Goal: Contribute content: Contribute content

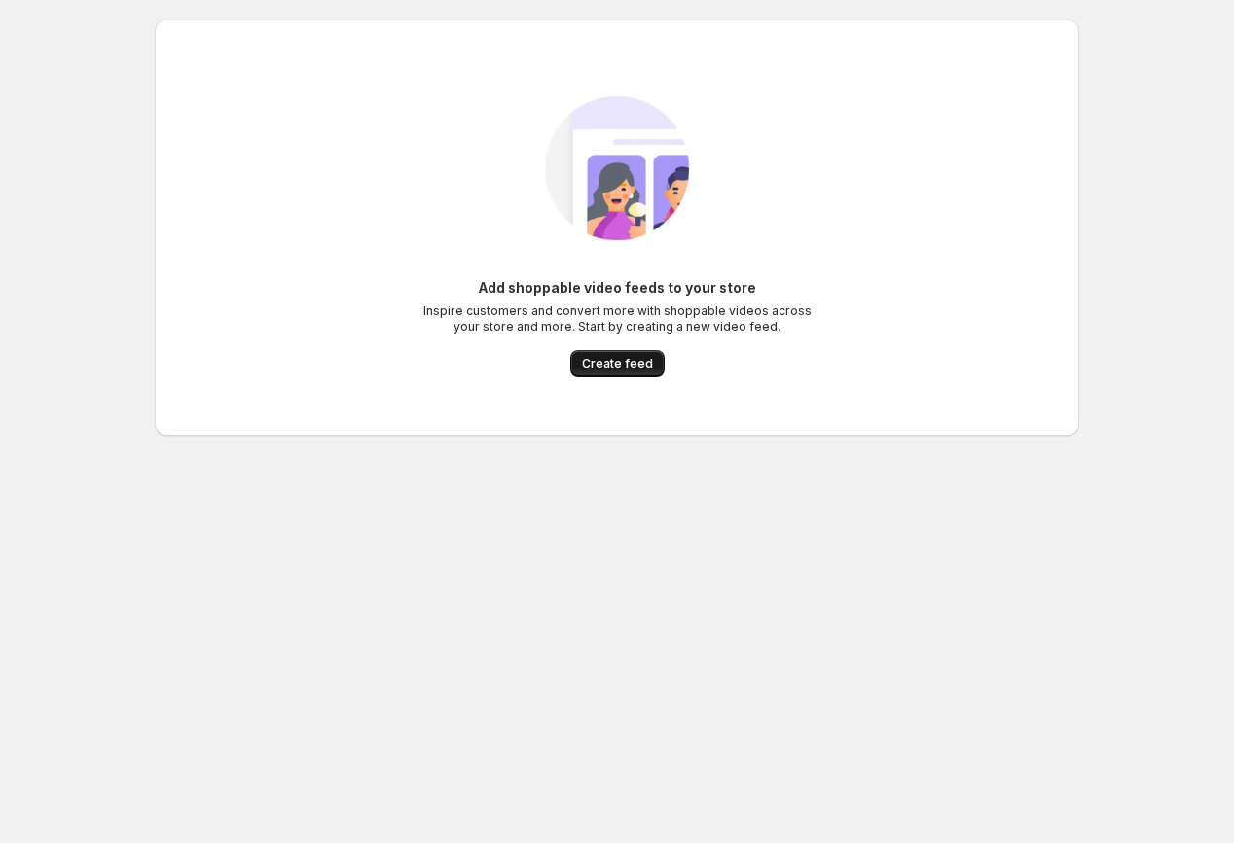
click at [624, 365] on span "Create feed" at bounding box center [617, 364] width 71 height 16
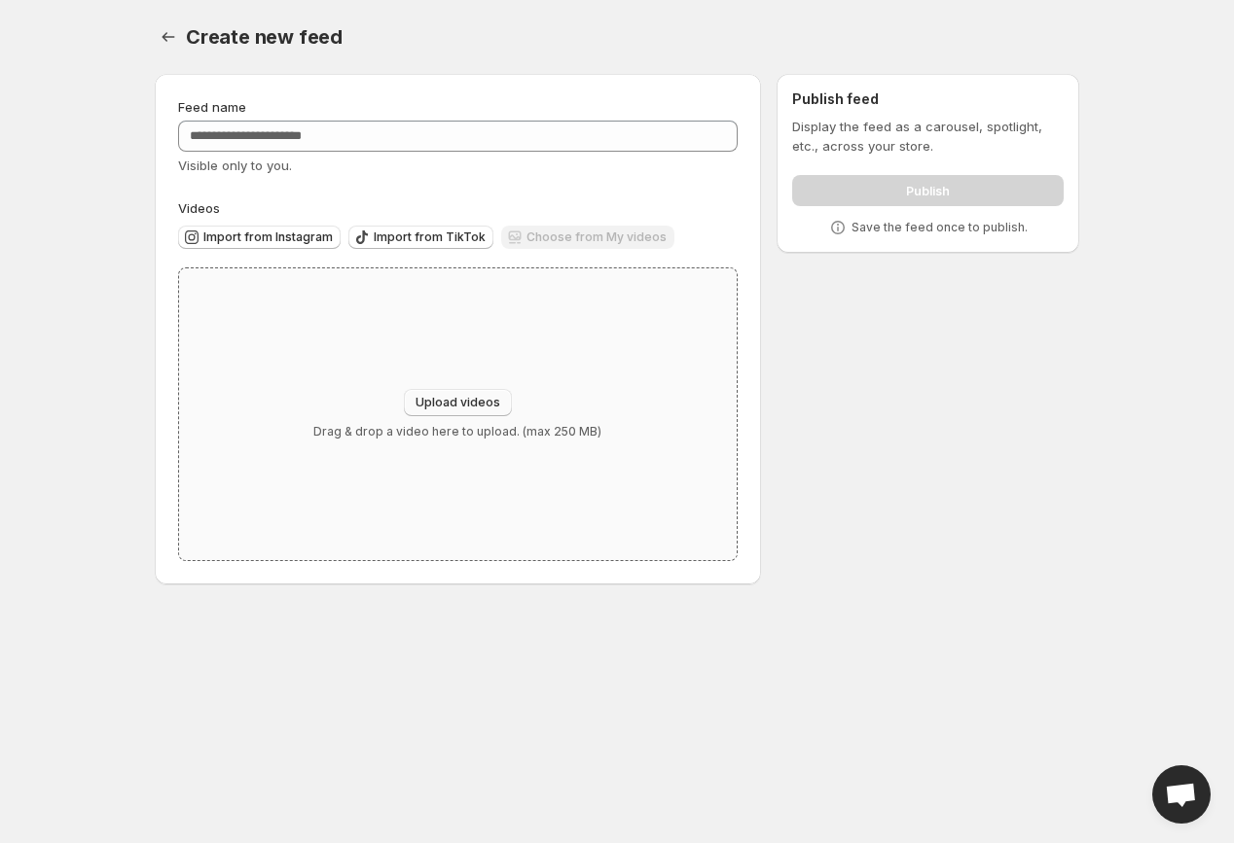
click at [446, 401] on span "Upload videos" at bounding box center [457, 403] width 85 height 16
type input "**********"
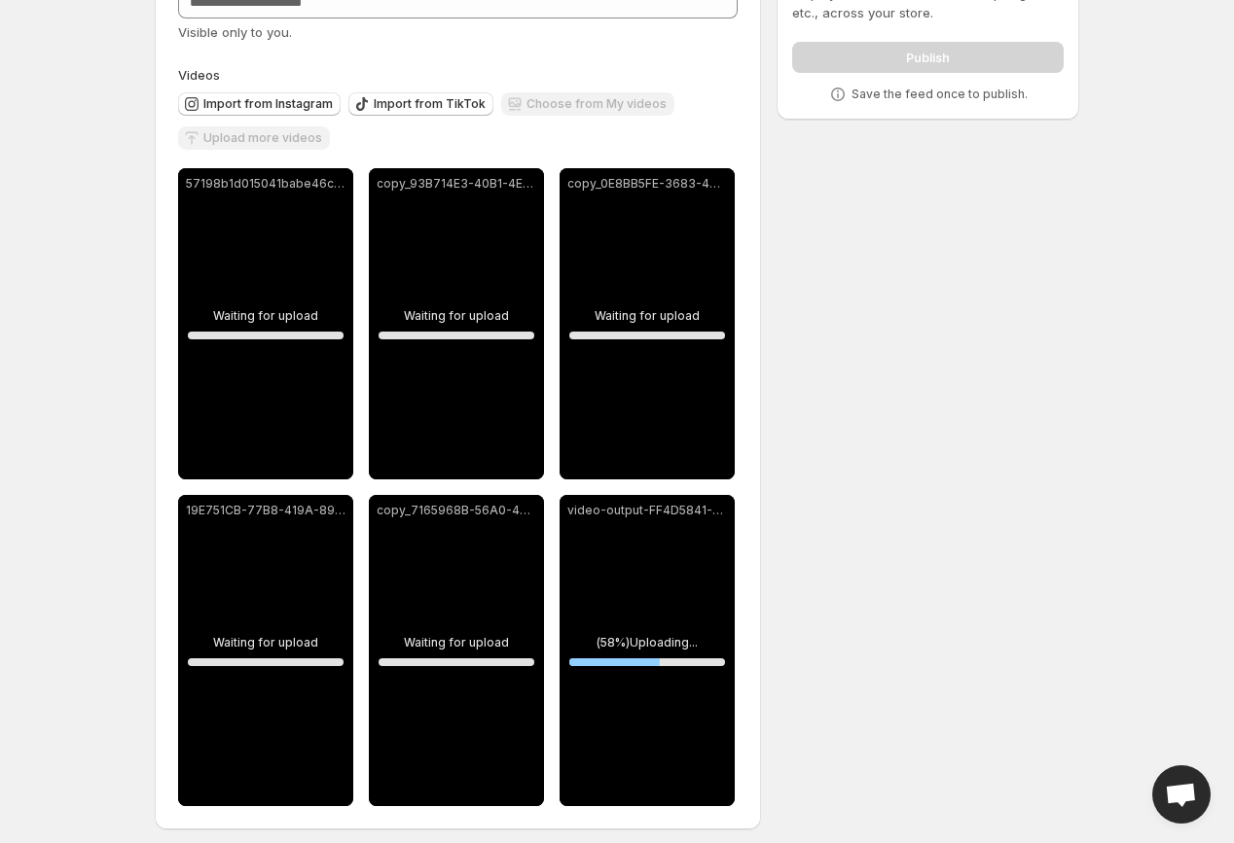
scroll to position [143, 0]
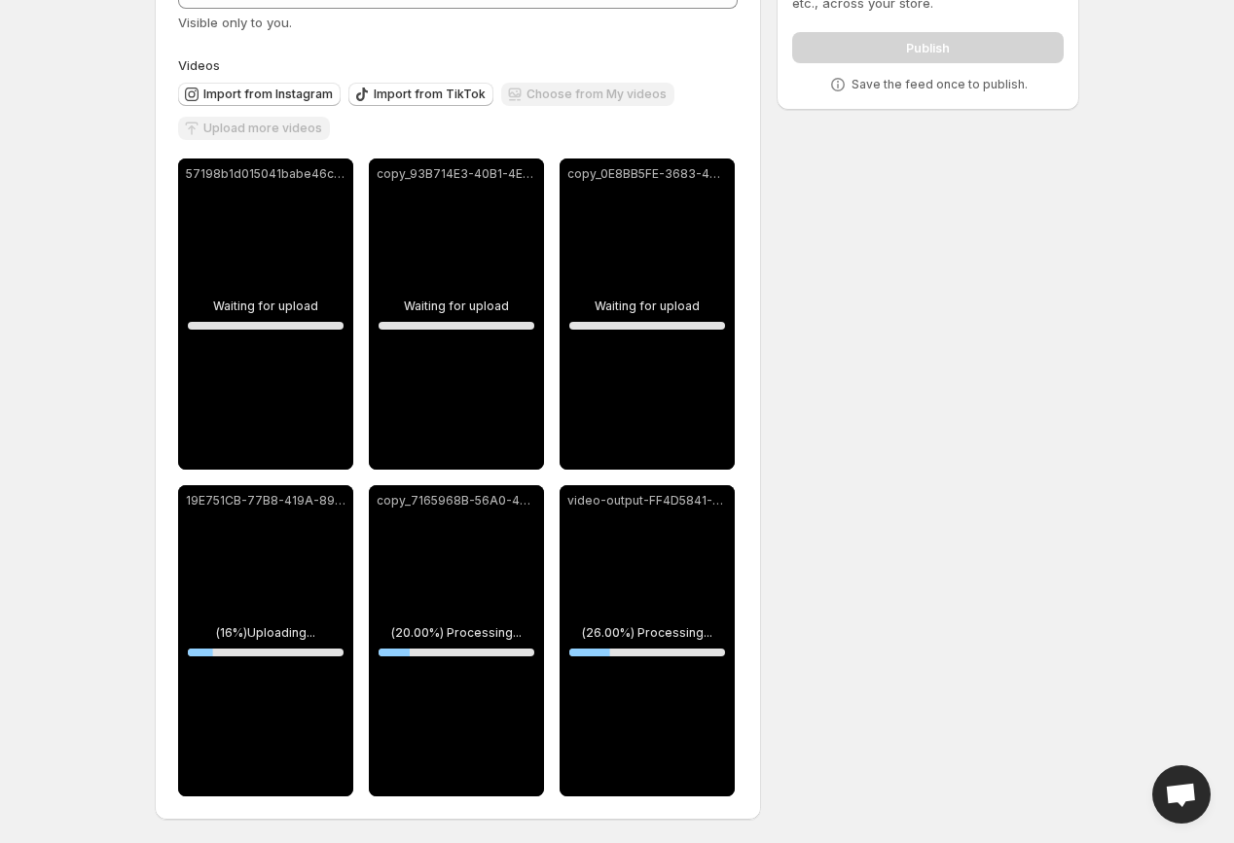
click at [420, 684] on div "copy_7165968B-56A0-48DD-B504-06872FF7B76E" at bounding box center [456, 640] width 175 height 311
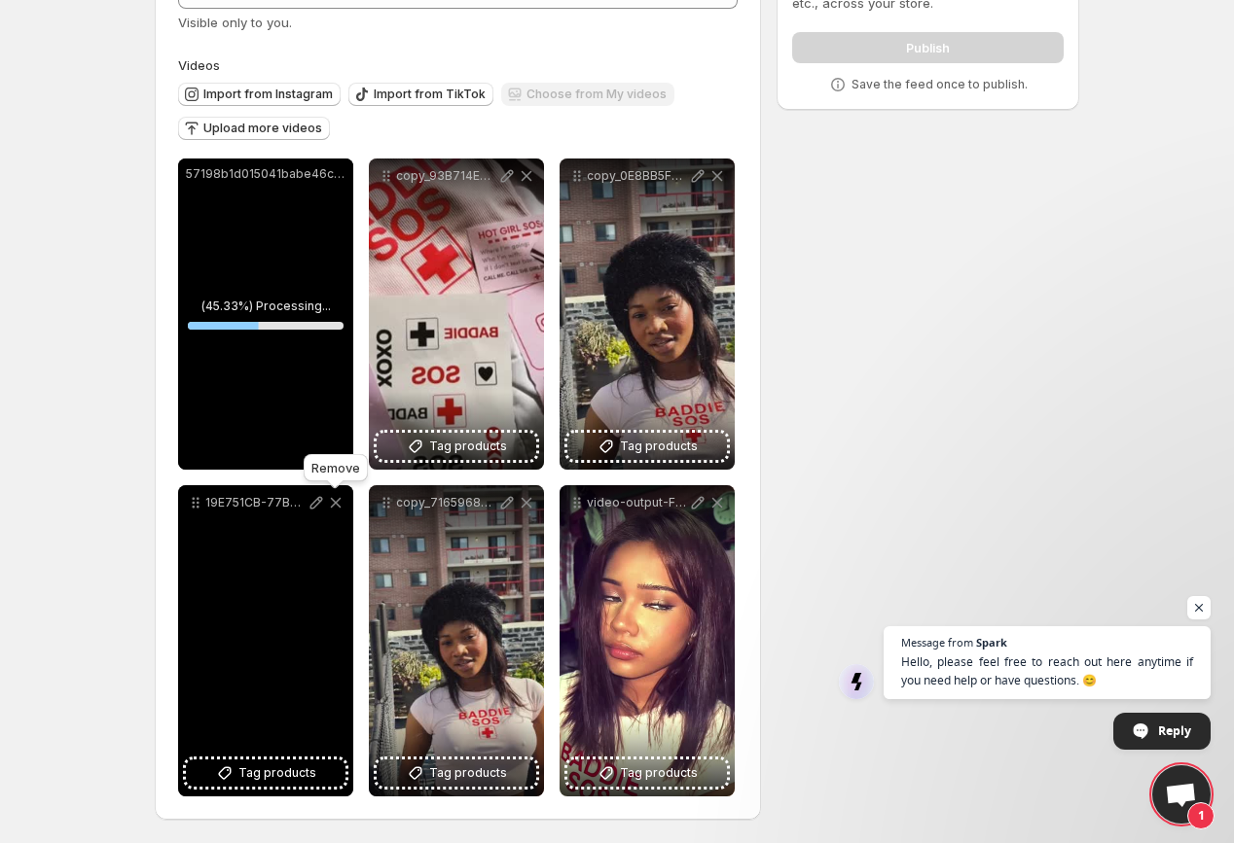
click at [338, 507] on icon at bounding box center [335, 502] width 19 height 19
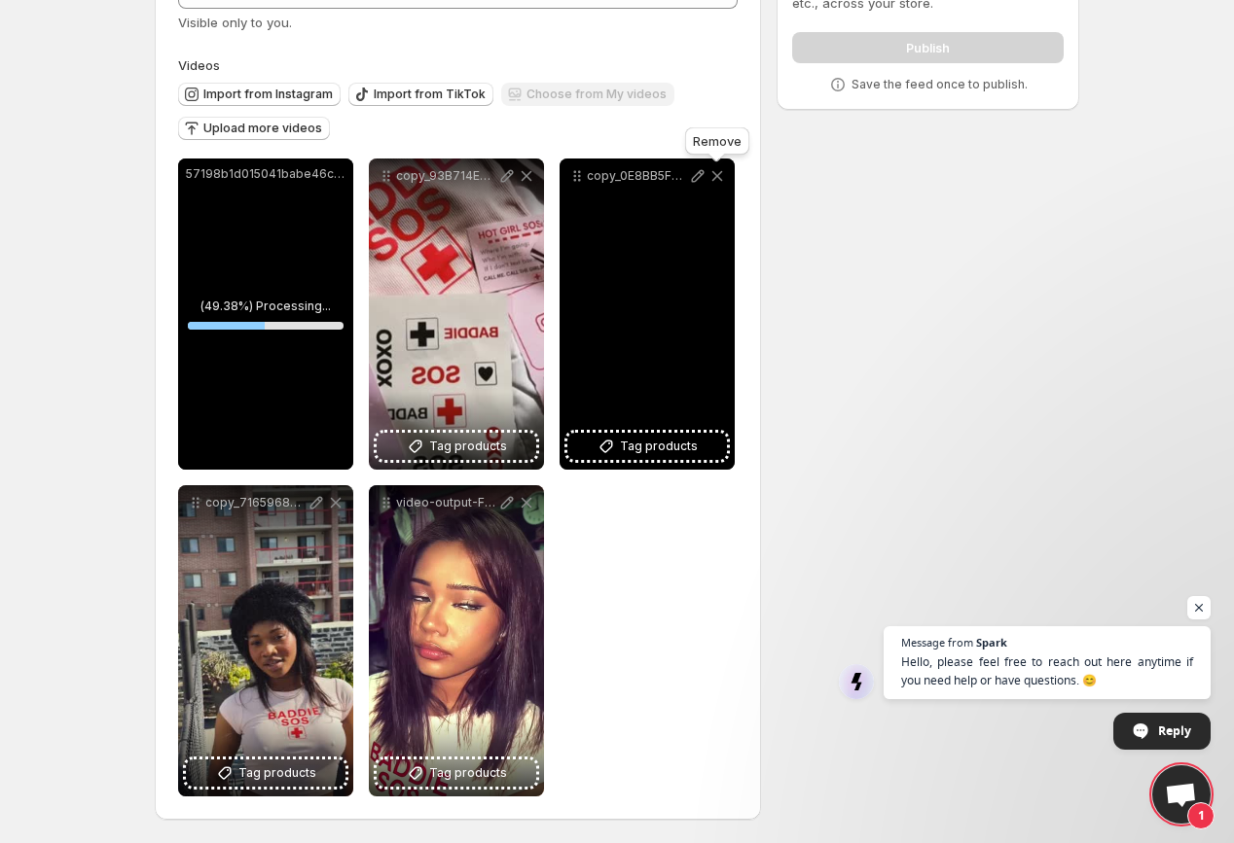
click at [722, 178] on icon at bounding box center [716, 175] width 19 height 19
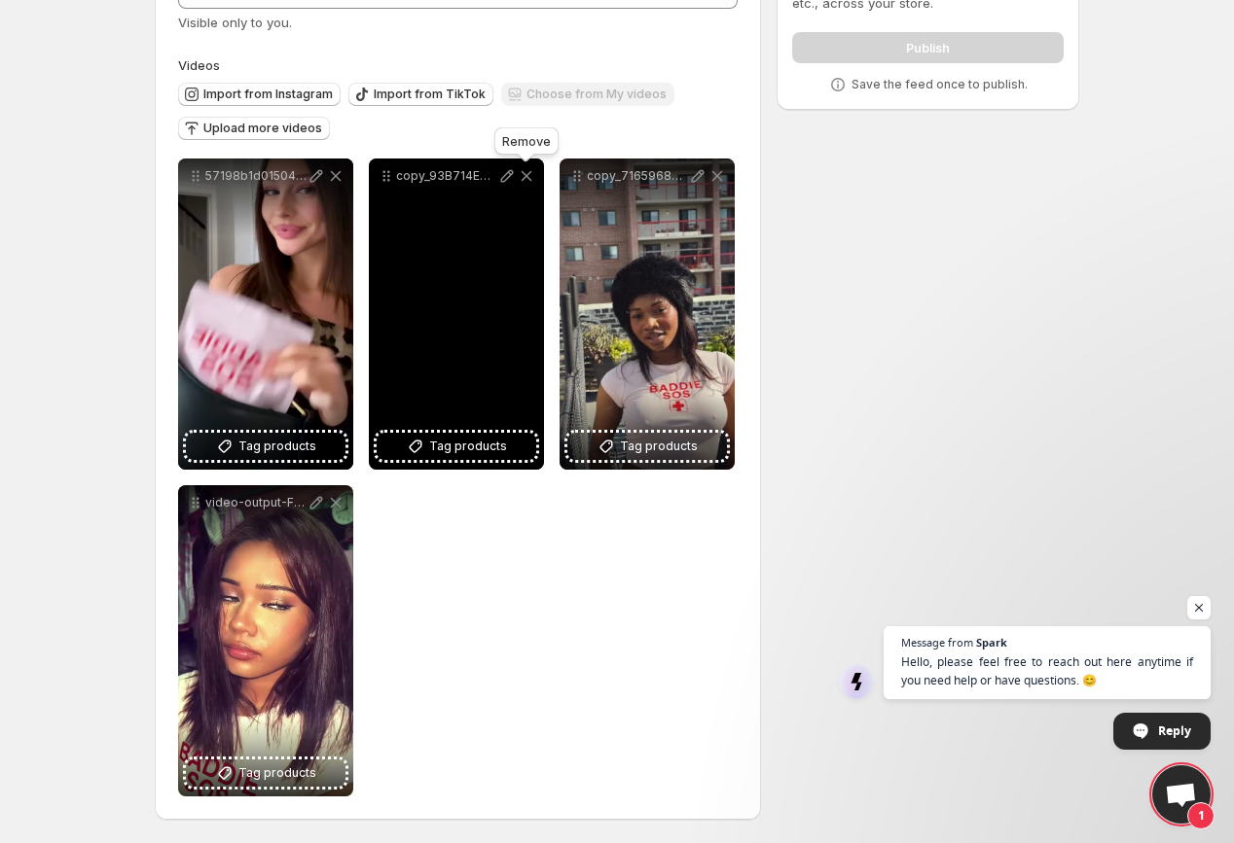
click at [531, 173] on icon at bounding box center [526, 175] width 19 height 19
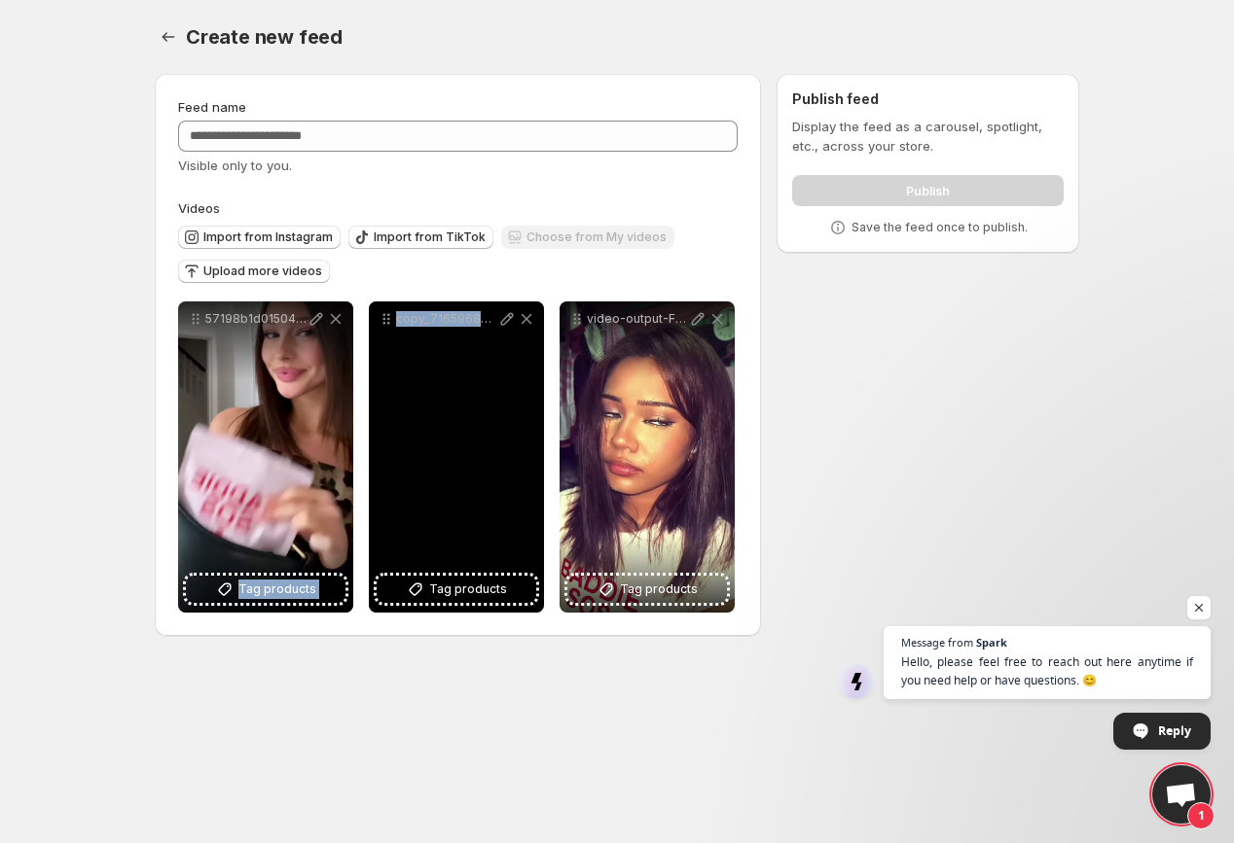
drag, startPoint x: 250, startPoint y: 441, endPoint x: 473, endPoint y: 446, distance: 222.8
click at [473, 446] on div "**********" at bounding box center [456, 457] width 556 height 311
drag, startPoint x: 473, startPoint y: 446, endPoint x: 375, endPoint y: 446, distance: 98.3
click at [375, 446] on div "copy_7165968B-56A0-48DD-B504-06872FF7B76E" at bounding box center [456, 457] width 175 height 311
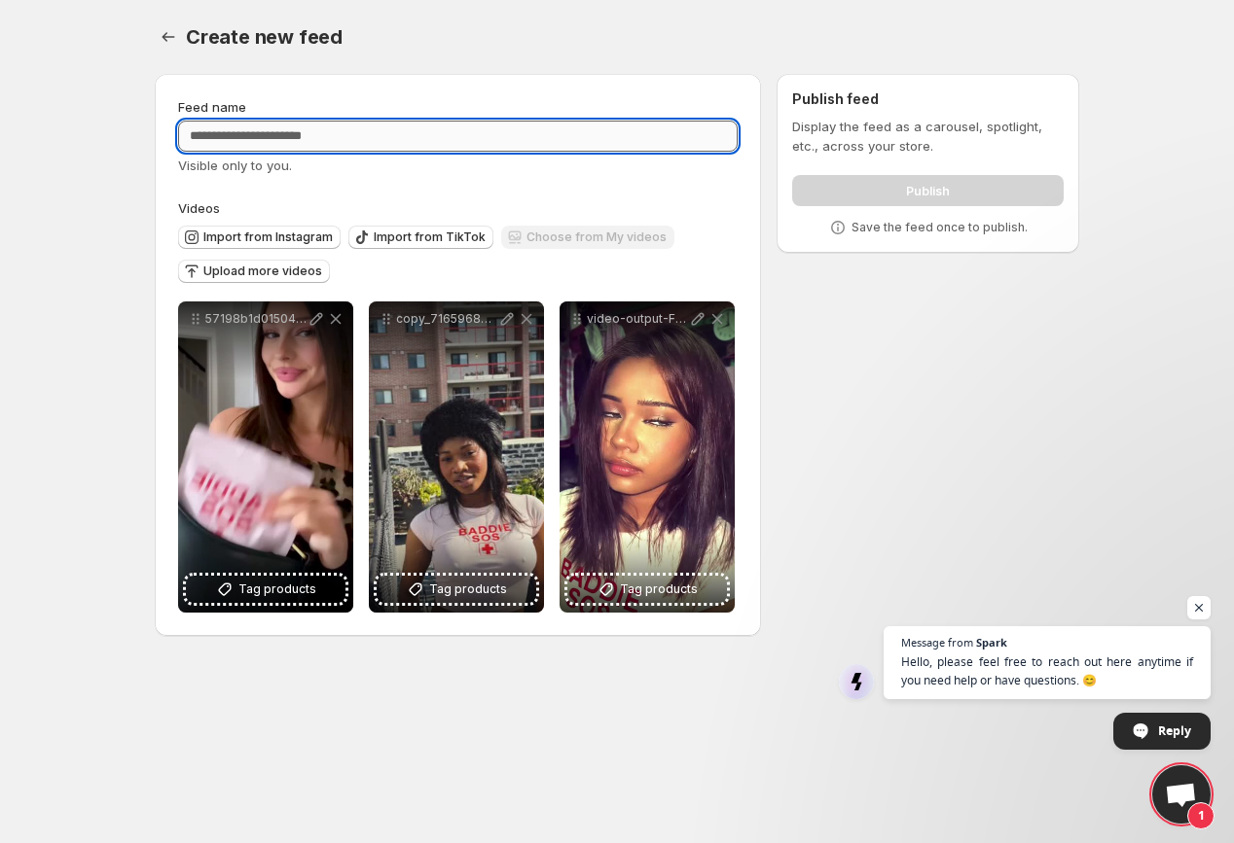
click at [499, 142] on input "Feed name" at bounding box center [457, 136] width 559 height 31
type input "****"
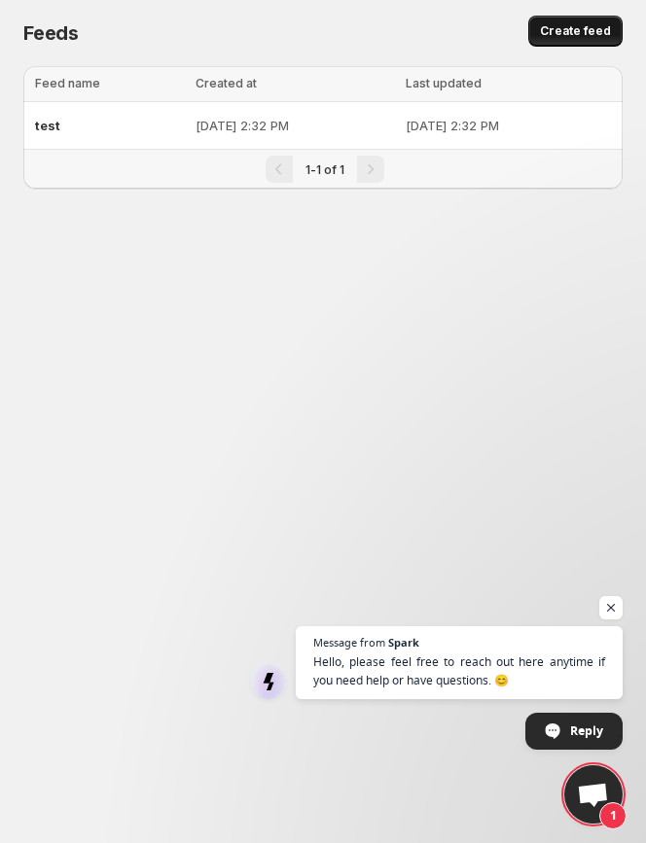
click at [585, 41] on button "Create feed" at bounding box center [575, 31] width 94 height 31
click at [64, 130] on div "test" at bounding box center [109, 125] width 149 height 35
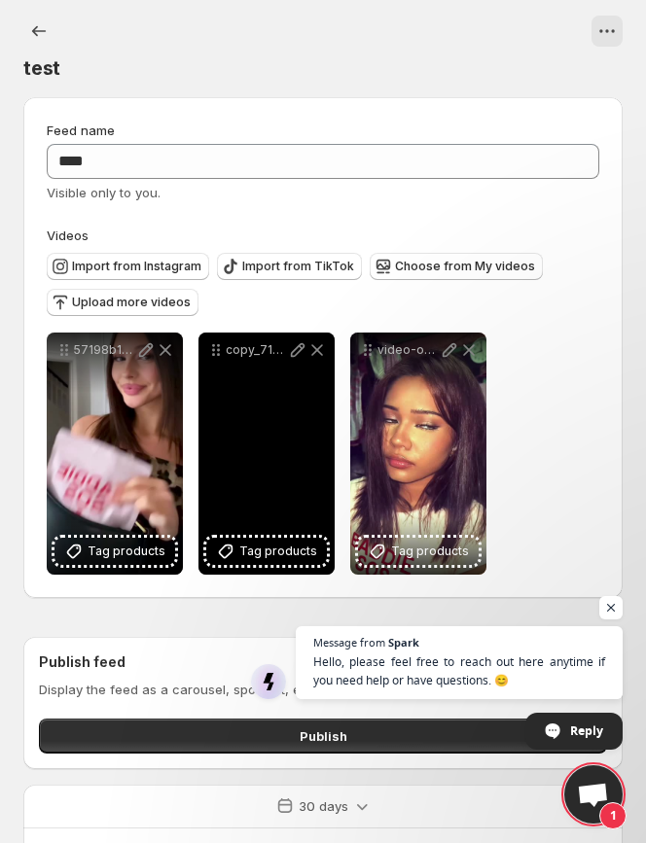
scroll to position [545, 0]
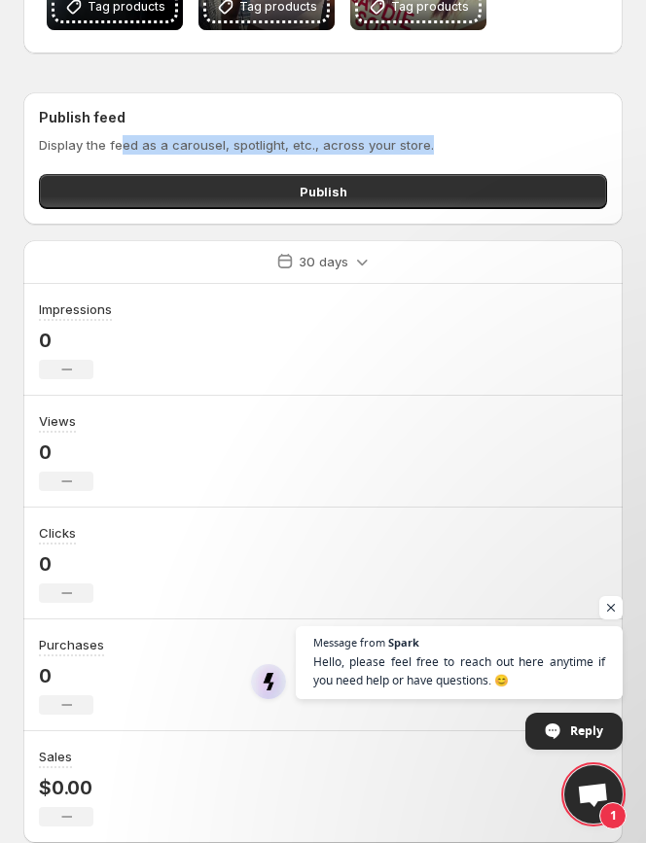
drag, startPoint x: 122, startPoint y: 148, endPoint x: 448, endPoint y: 156, distance: 326.0
click at [448, 156] on div "Display the feed as a carousel, spotlight, etc., across your store. Publish" at bounding box center [323, 172] width 568 height 74
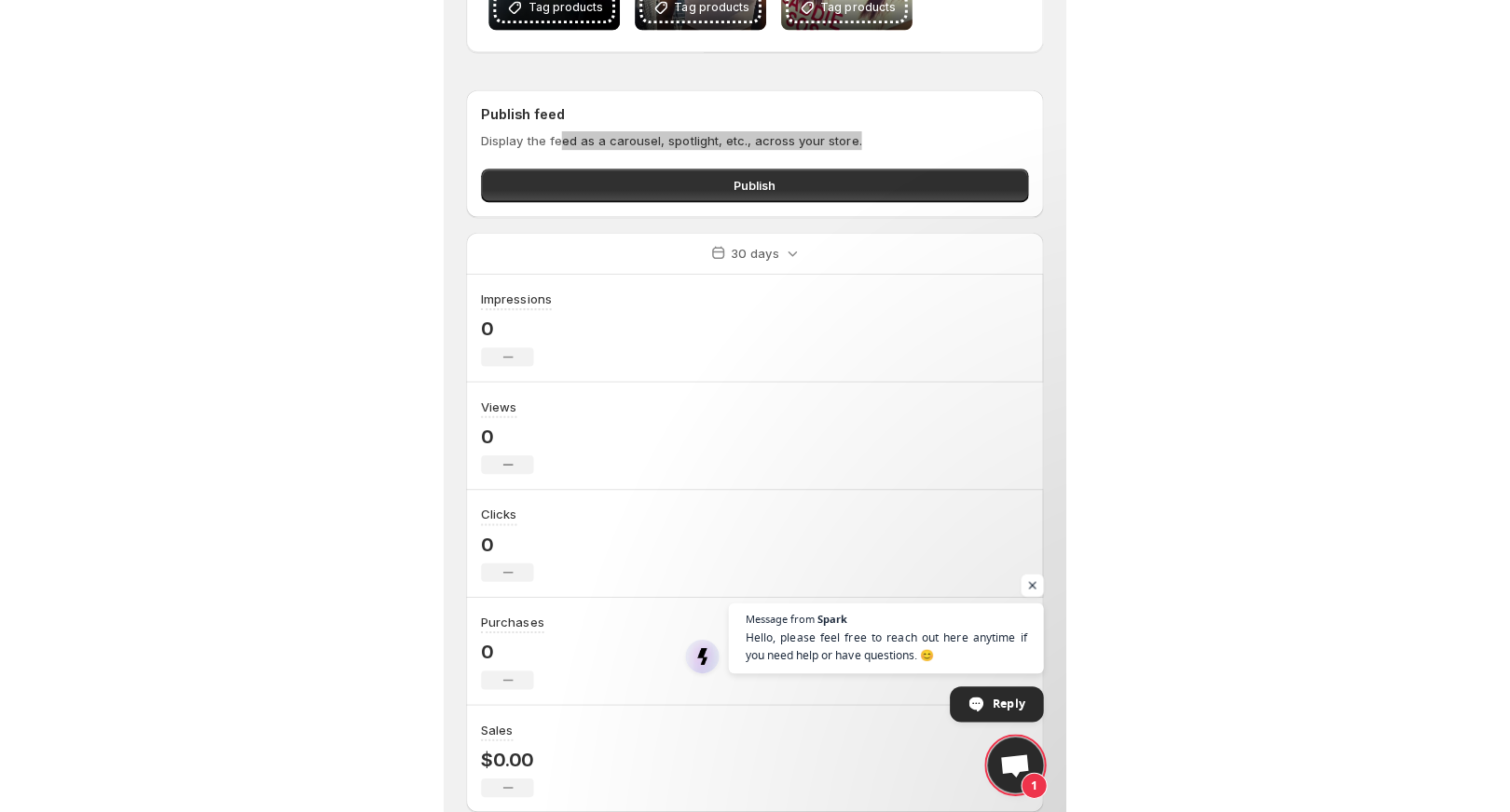
scroll to position [0, 0]
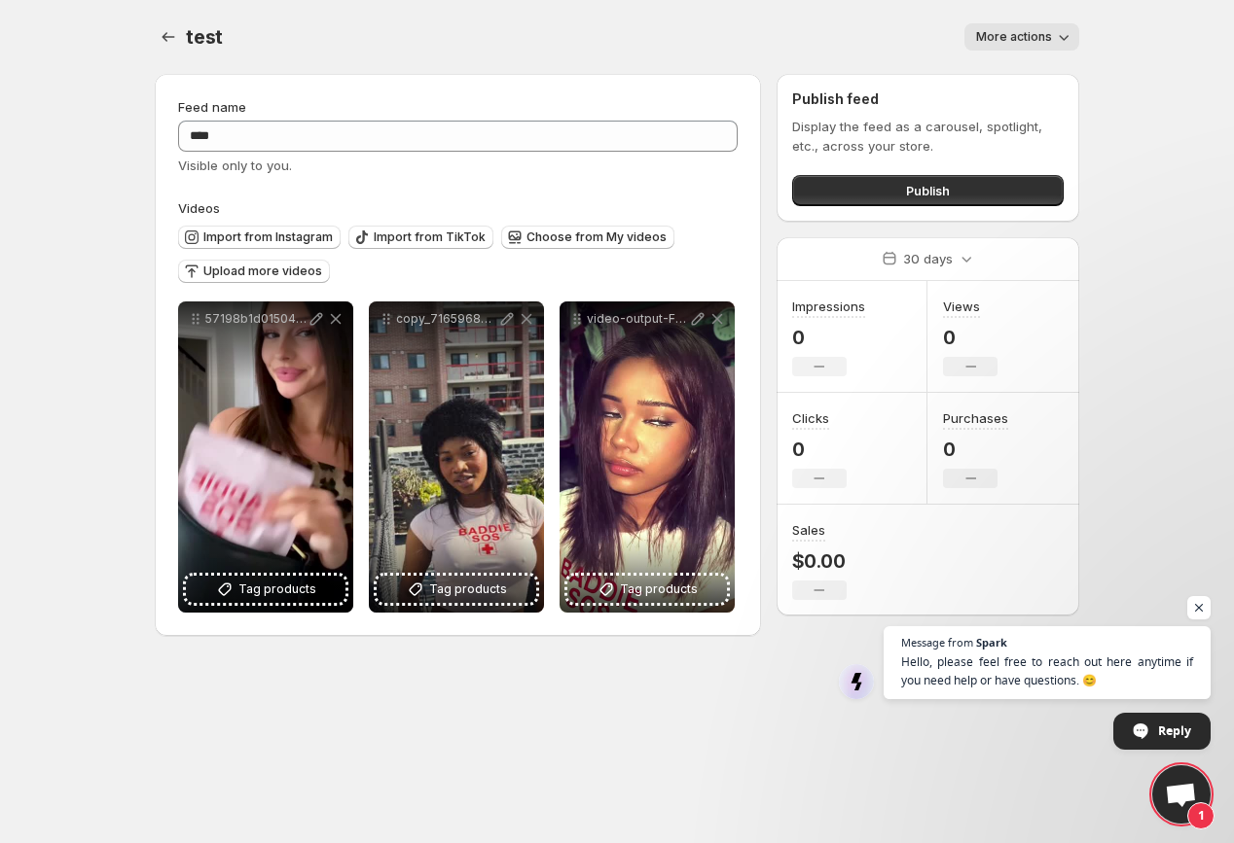
click at [645, 219] on body "**********" at bounding box center [617, 421] width 1234 height 843
click at [645, 605] on span "Open chat" at bounding box center [1199, 608] width 24 height 24
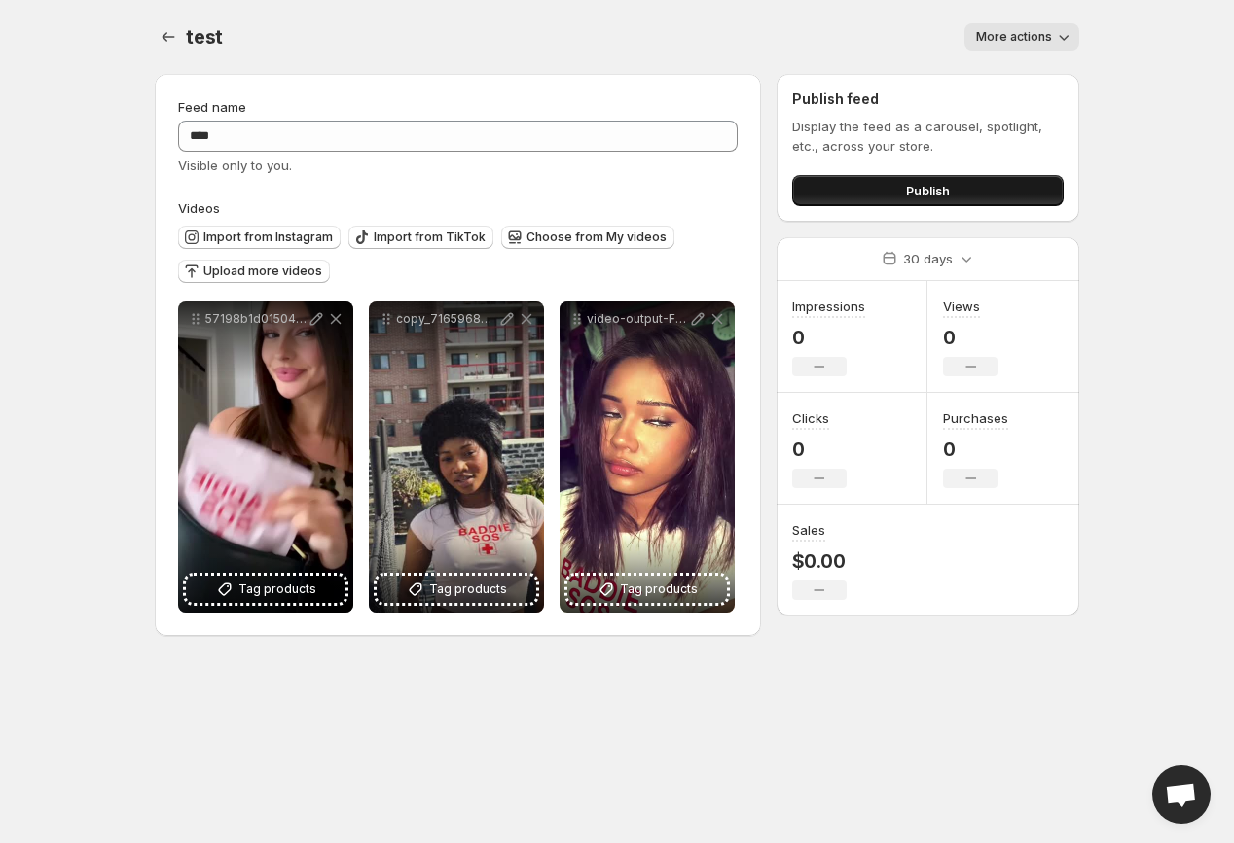
click at [645, 195] on button "Publish" at bounding box center [927, 190] width 271 height 31
click at [645, 192] on button "Publish" at bounding box center [927, 190] width 271 height 31
click at [163, 29] on icon "Settings" at bounding box center [168, 36] width 19 height 19
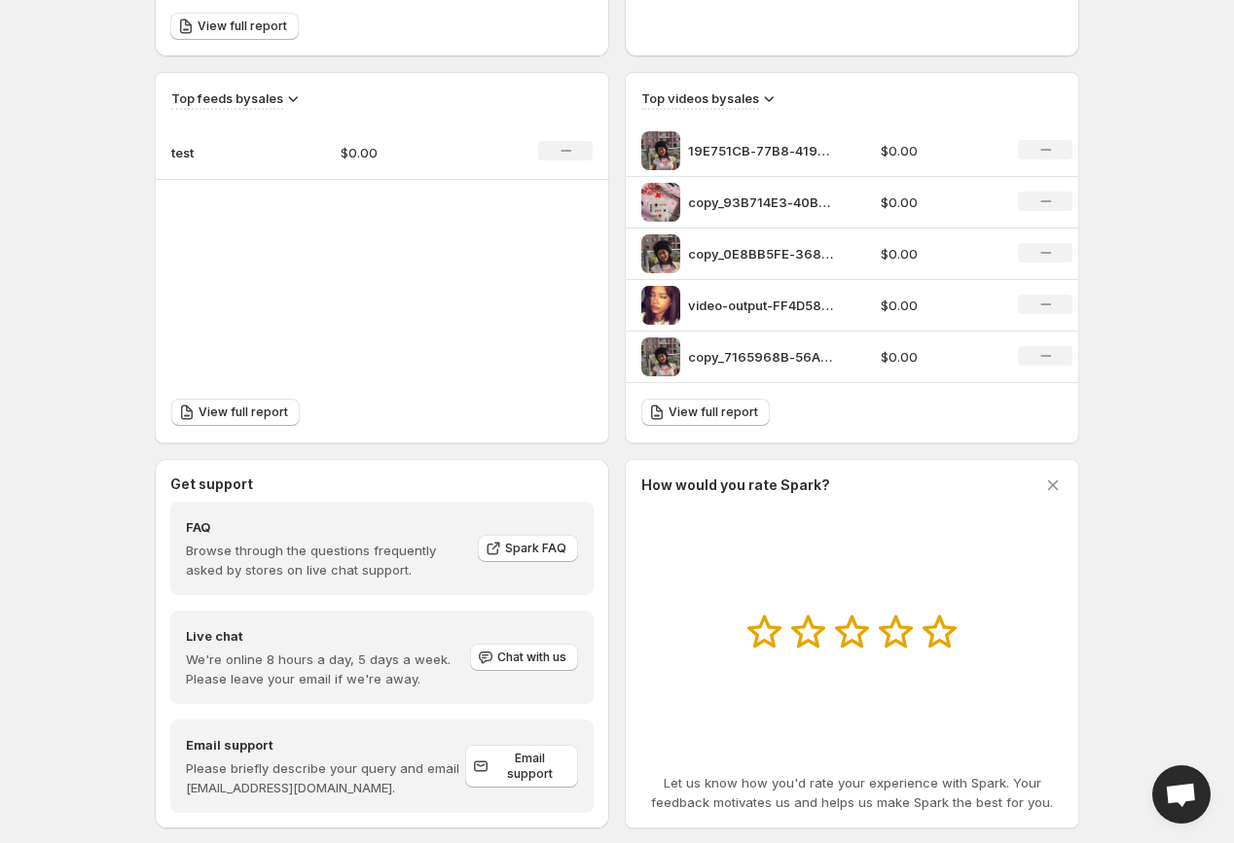
scroll to position [293, 0]
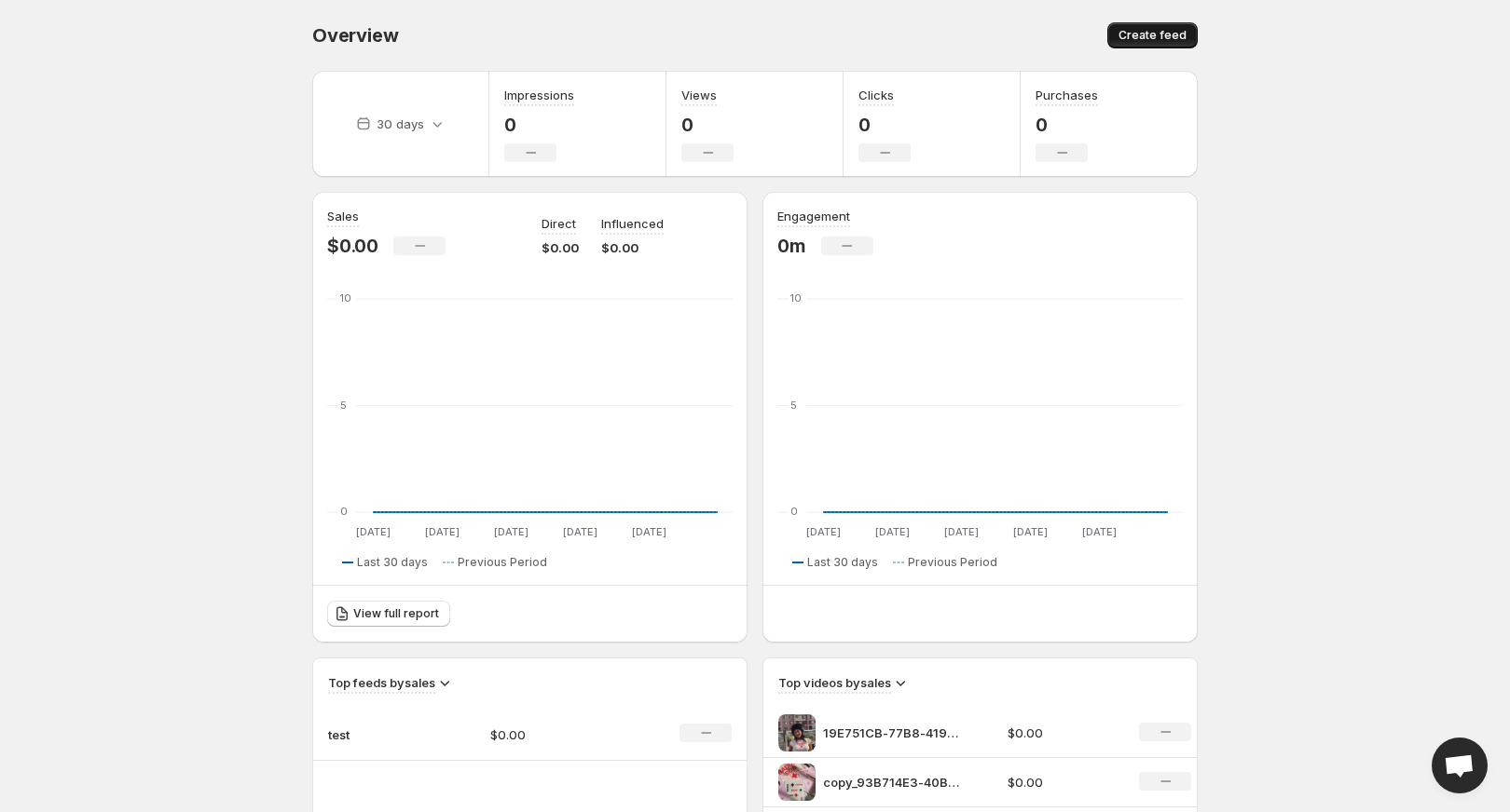
click at [1152, 35] on span "Create feed" at bounding box center [1152, 35] width 68 height 15
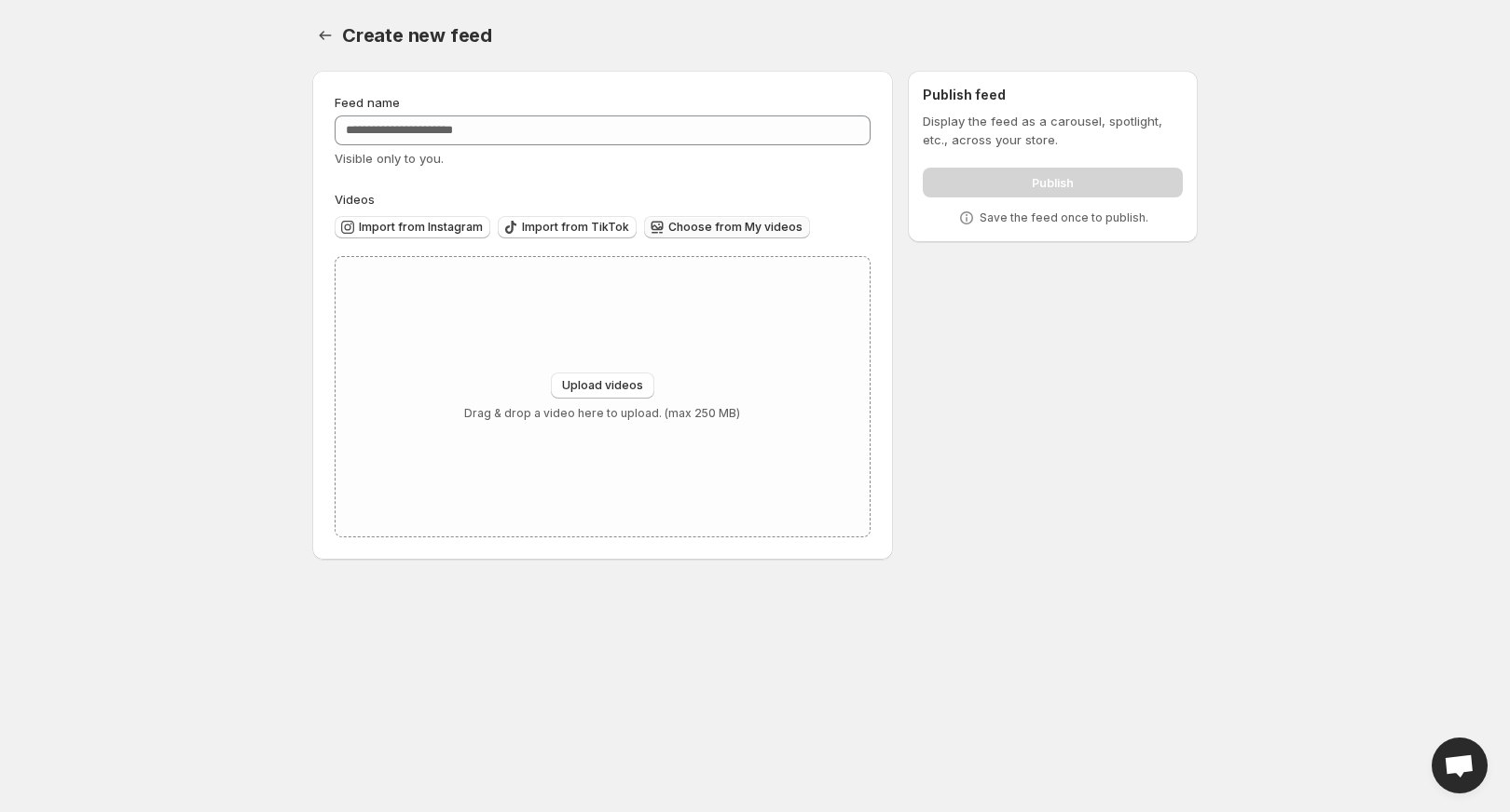
click at [712, 236] on button "Choose from My videos" at bounding box center [726, 227] width 166 height 22
click at [595, 412] on p "Drag & drop a video here to upload. (max 250 MB)" at bounding box center [603, 414] width 276 height 15
type input "**********"
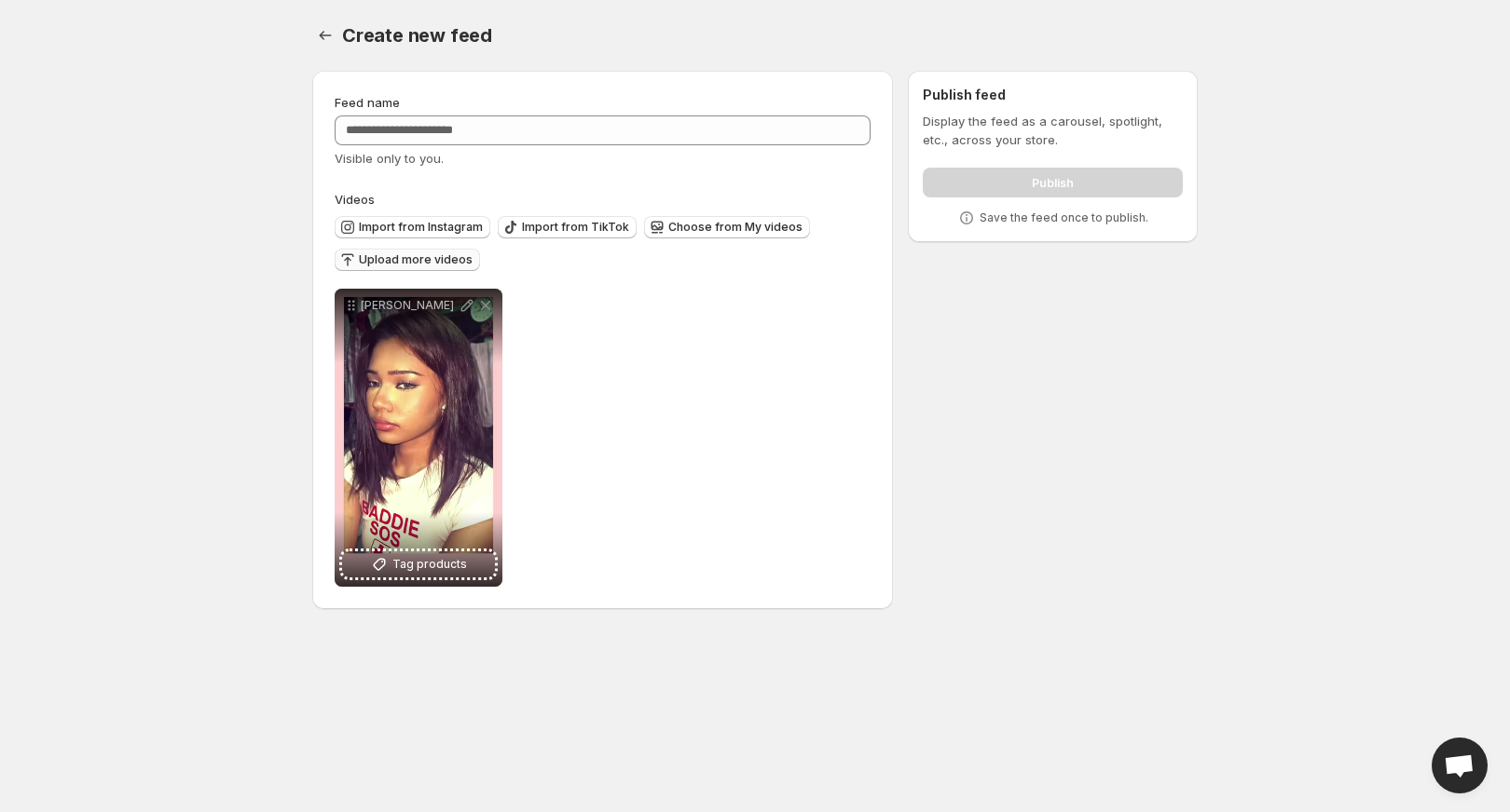
click at [426, 267] on button "Upload more videos" at bounding box center [407, 259] width 146 height 22
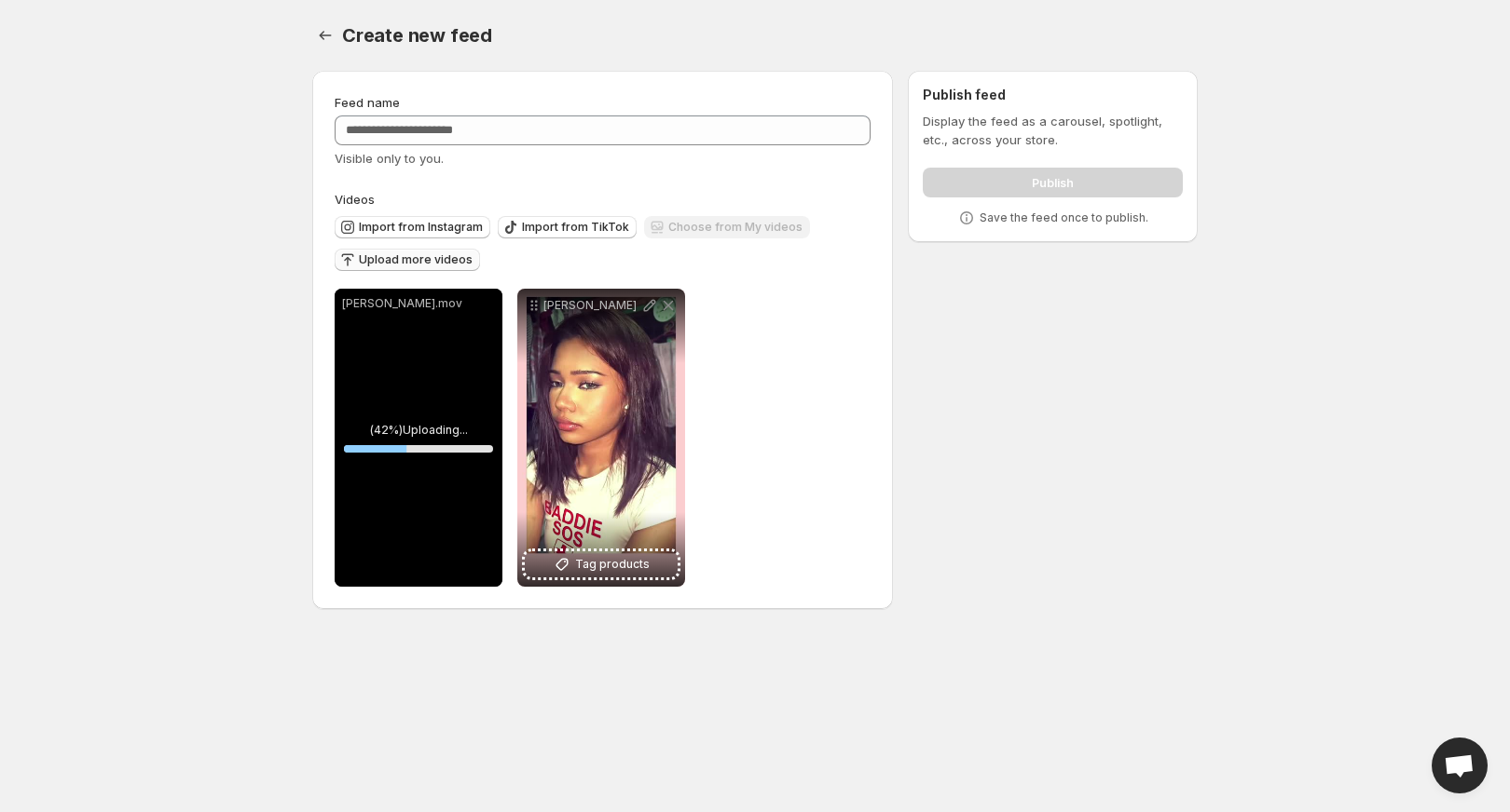
click at [930, 662] on body "Home Feeds Videos Subscription Settings Create new feed. This page is ready Cre…" at bounding box center [755, 406] width 1510 height 812
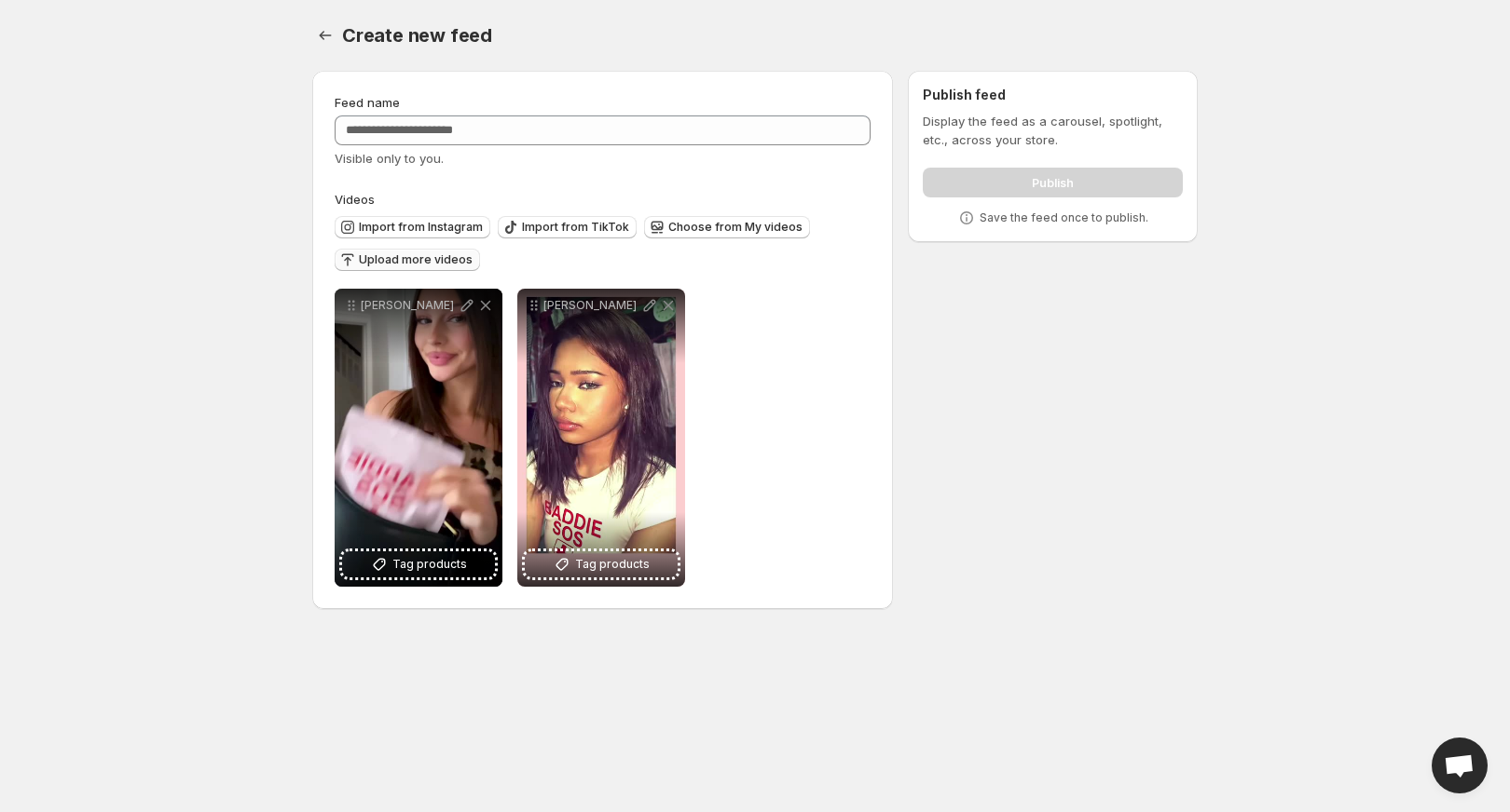
click at [575, 768] on body "Home Feeds Videos Subscription Settings Create new feed. This page is ready Cre…" at bounding box center [755, 406] width 1510 height 812
click at [402, 267] on button "Upload more videos" at bounding box center [407, 259] width 146 height 22
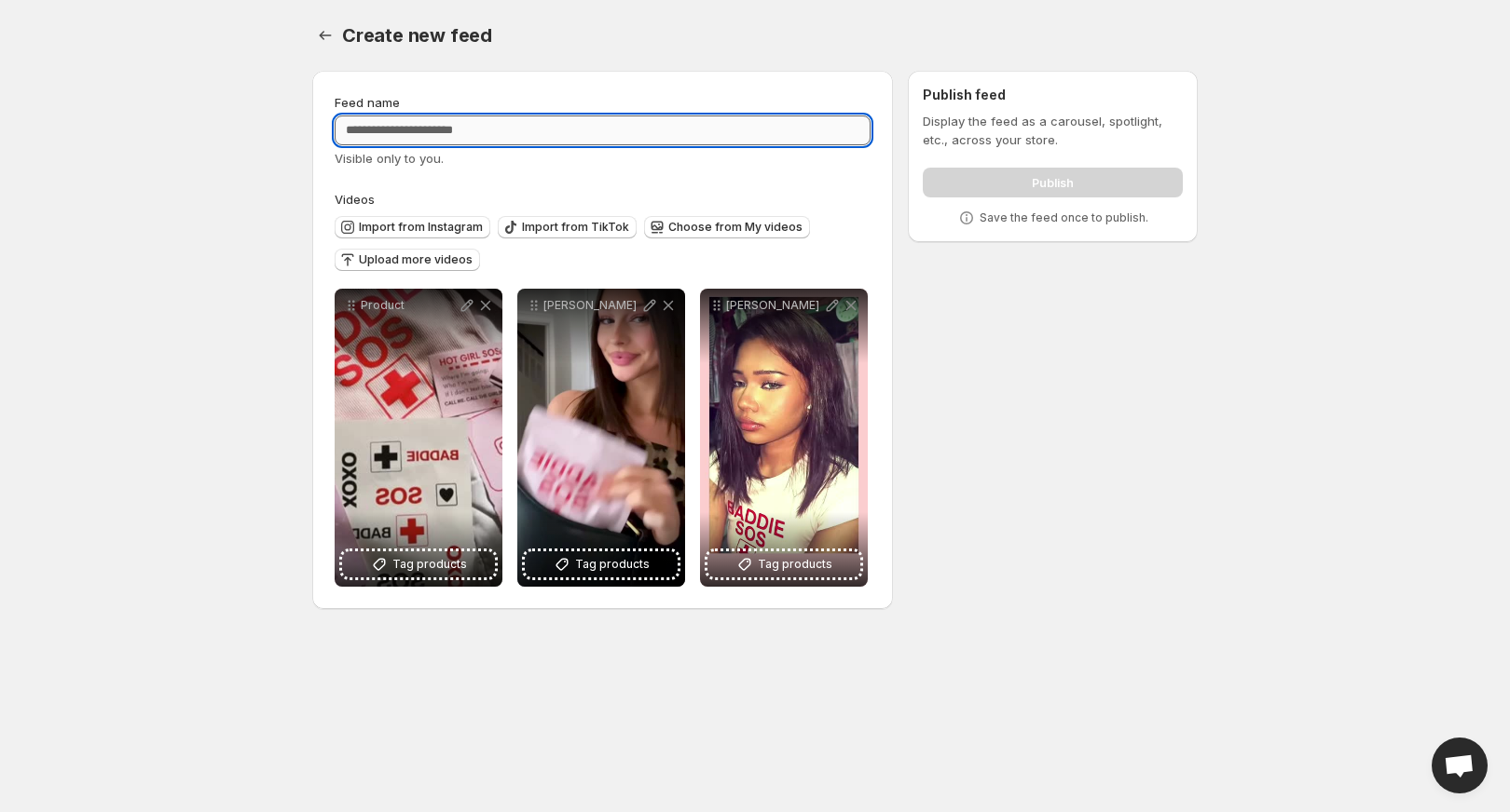
click at [561, 116] on input "Feed name" at bounding box center [602, 130] width 536 height 30
click at [562, 121] on input "Feed name" at bounding box center [602, 130] width 536 height 30
type input "**********"
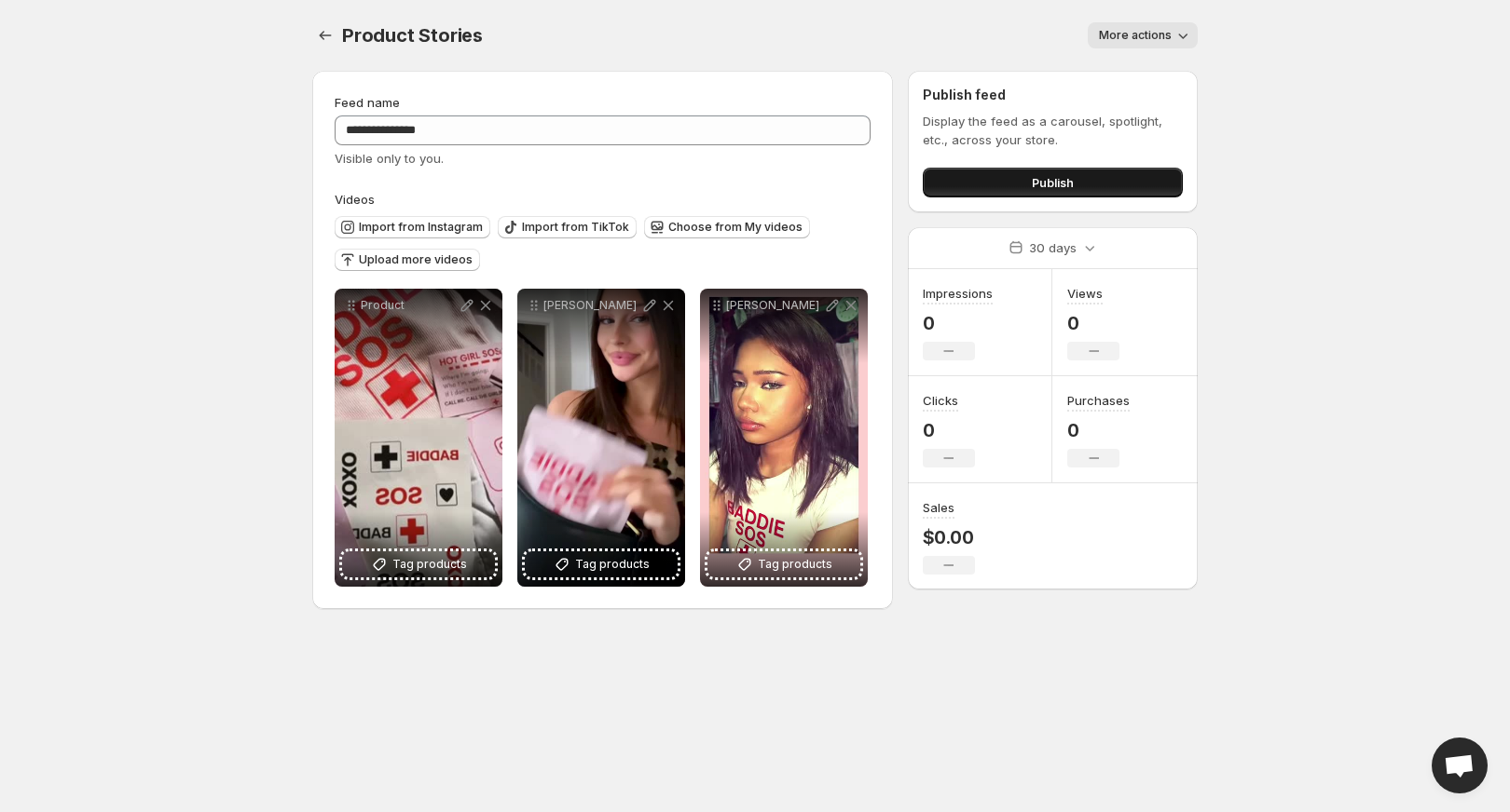
click at [1032, 187] on span "Publish" at bounding box center [1053, 182] width 42 height 18
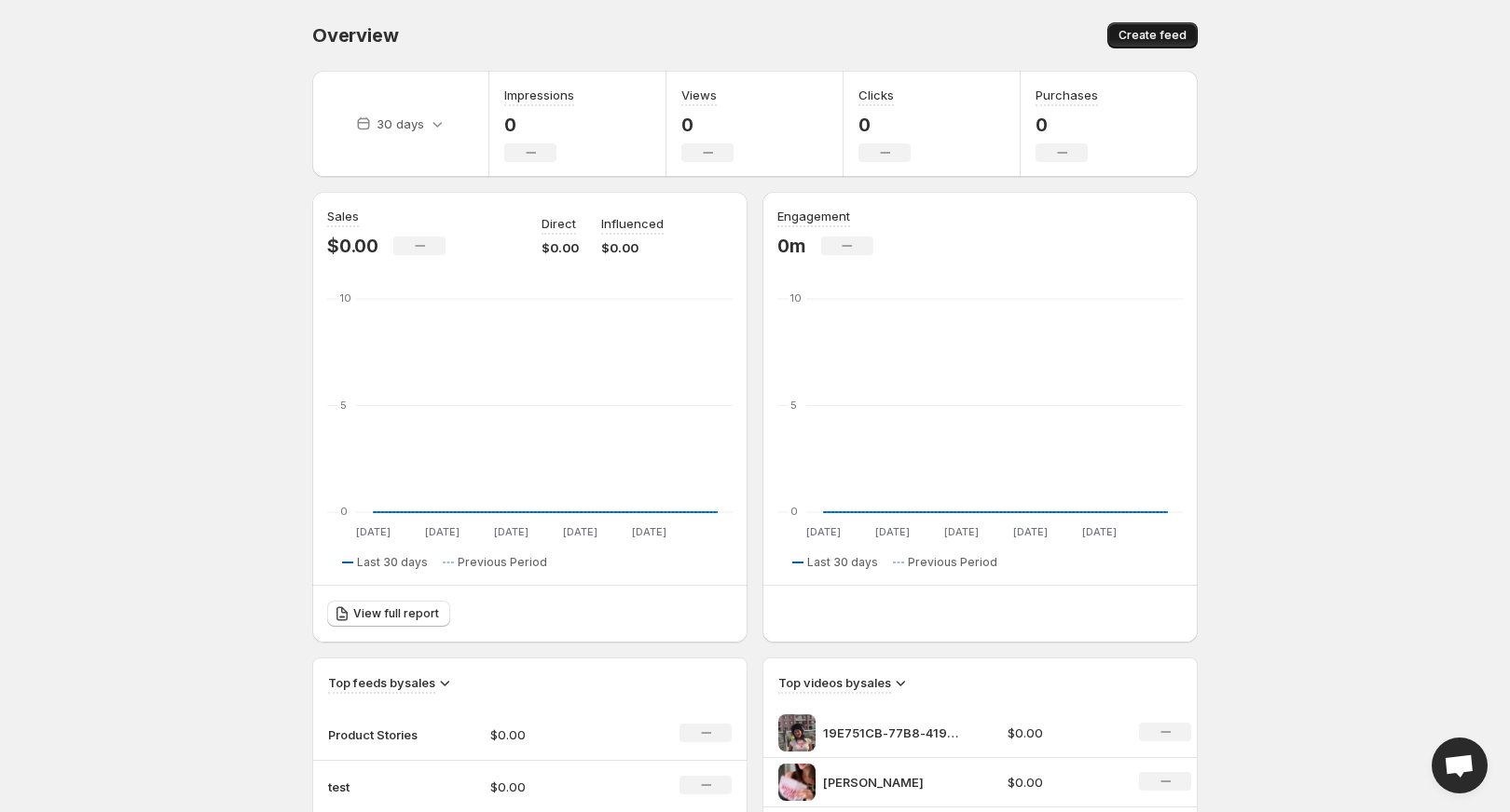
click at [1162, 28] on button "Create feed" at bounding box center [1153, 34] width 90 height 26
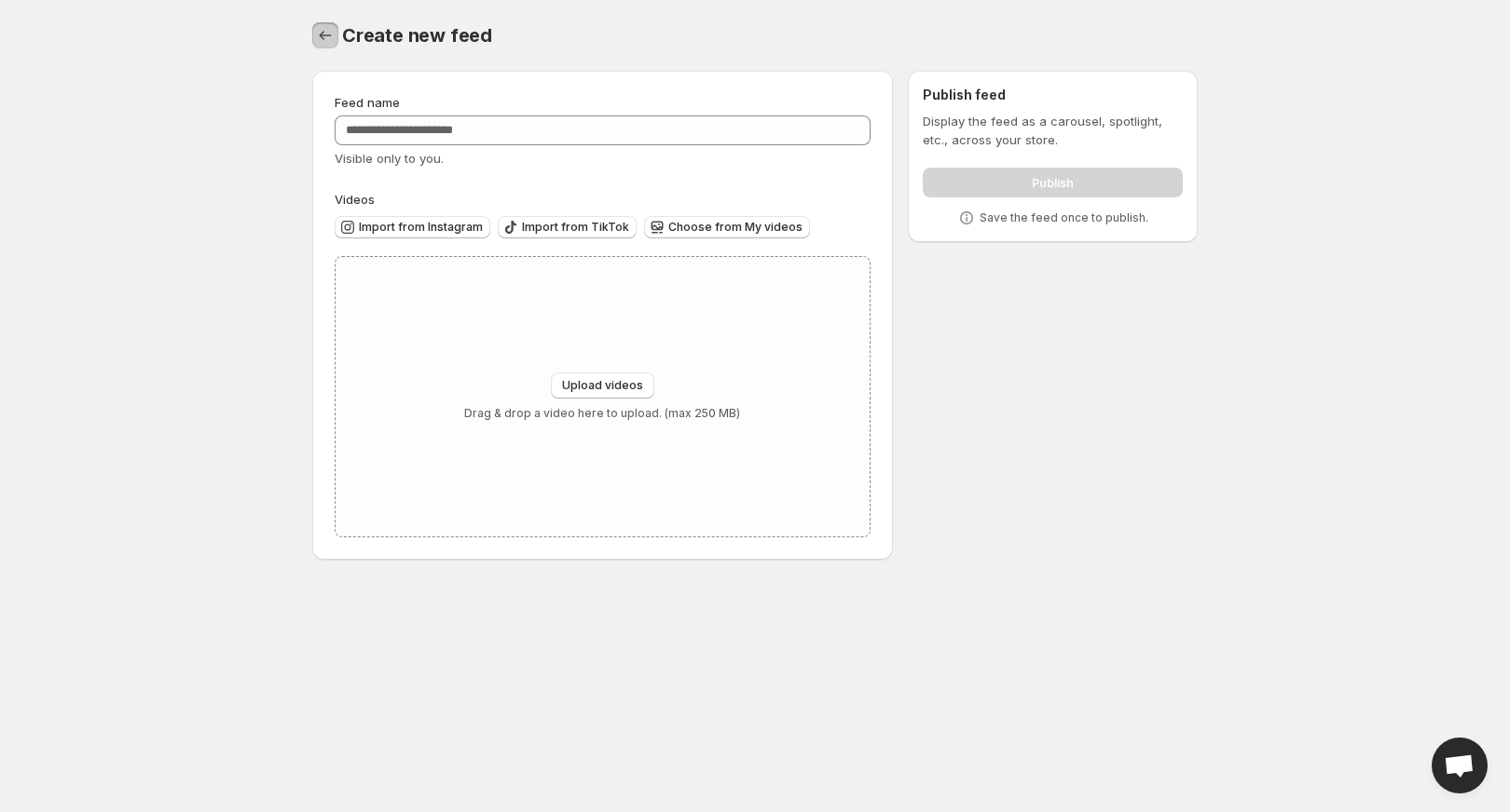
click at [317, 34] on icon "Settings" at bounding box center [325, 34] width 18 height 18
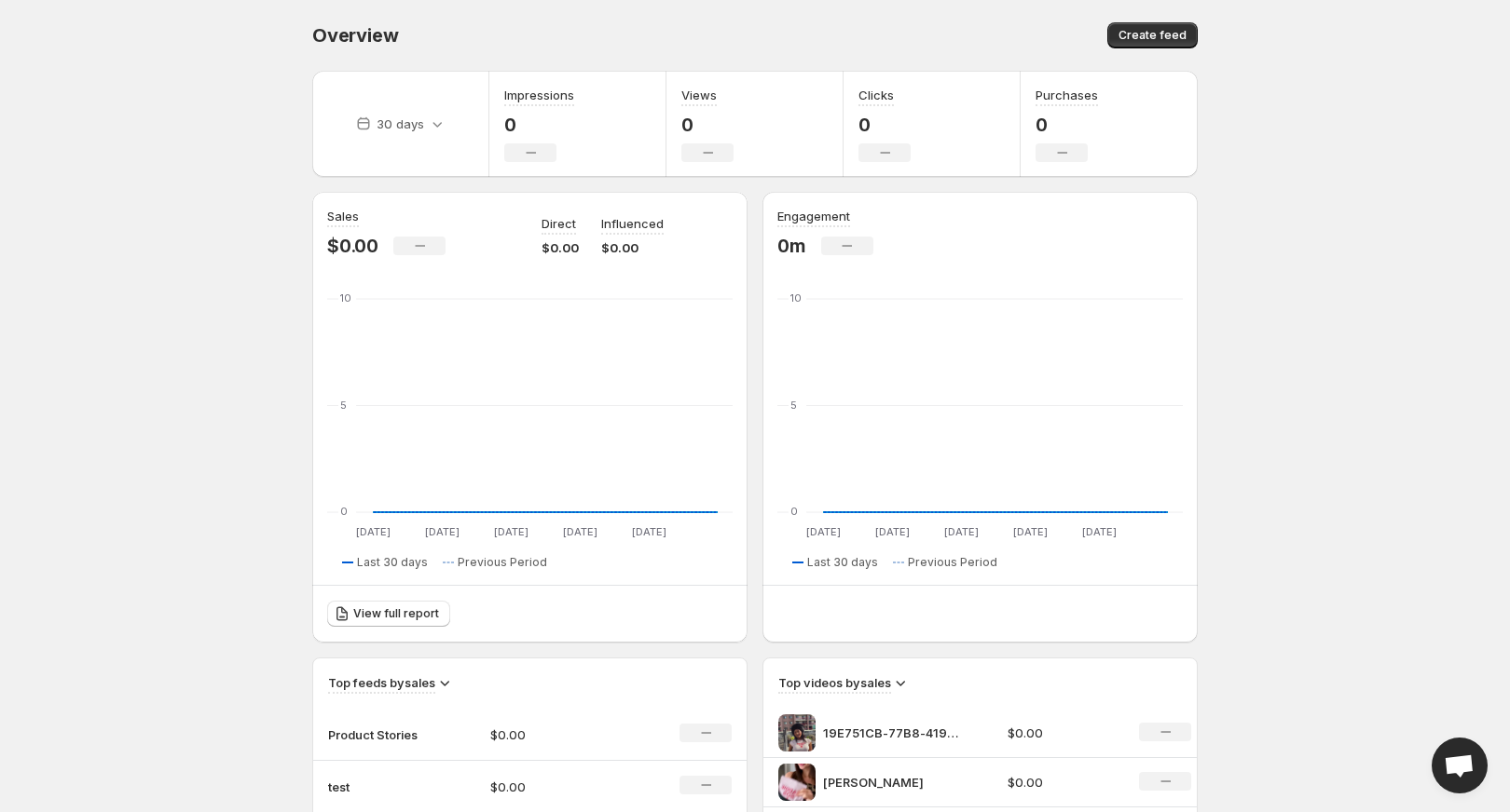
scroll to position [337, 0]
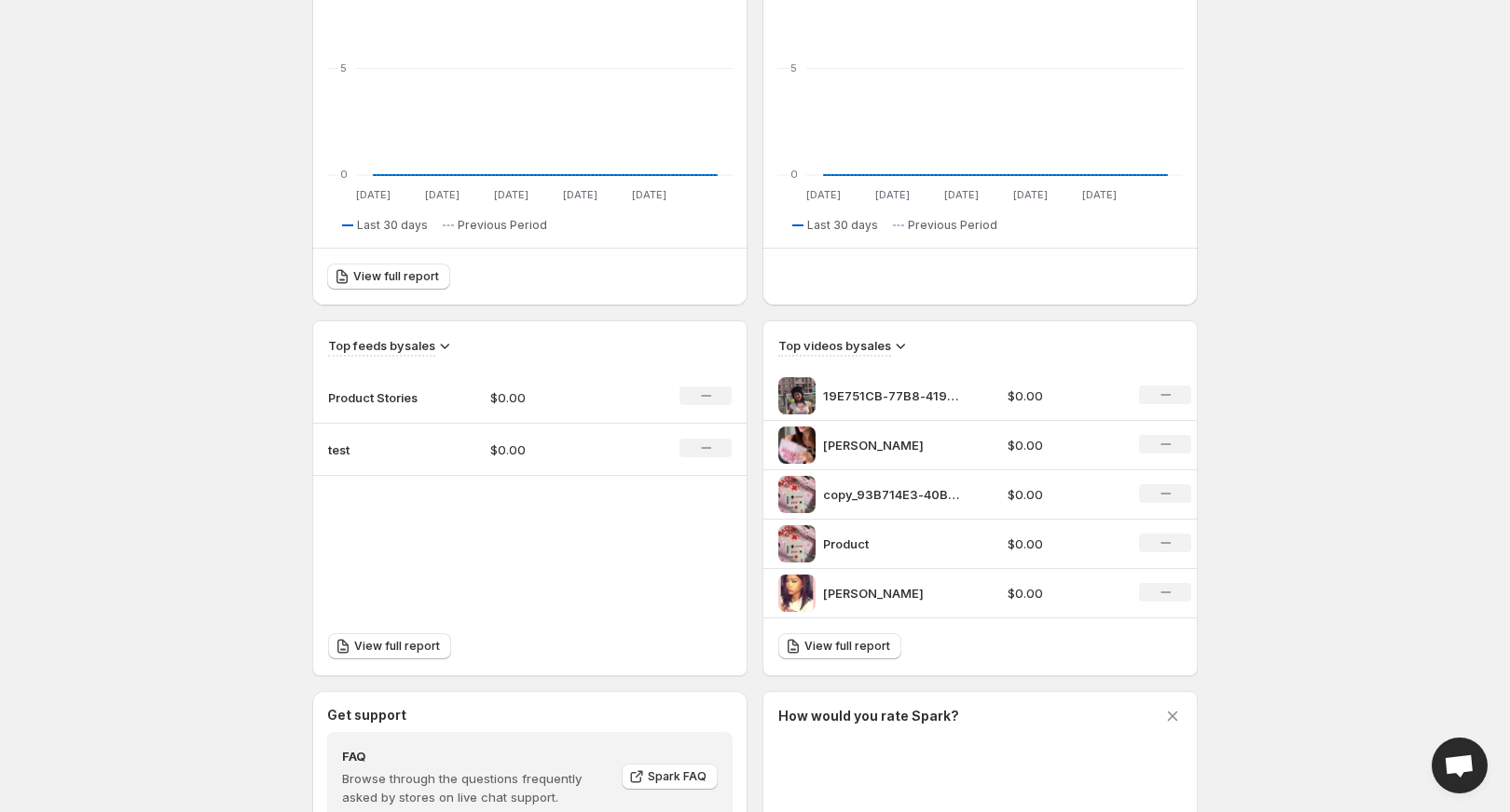
click at [385, 398] on p "Product Stories" at bounding box center [374, 397] width 93 height 18
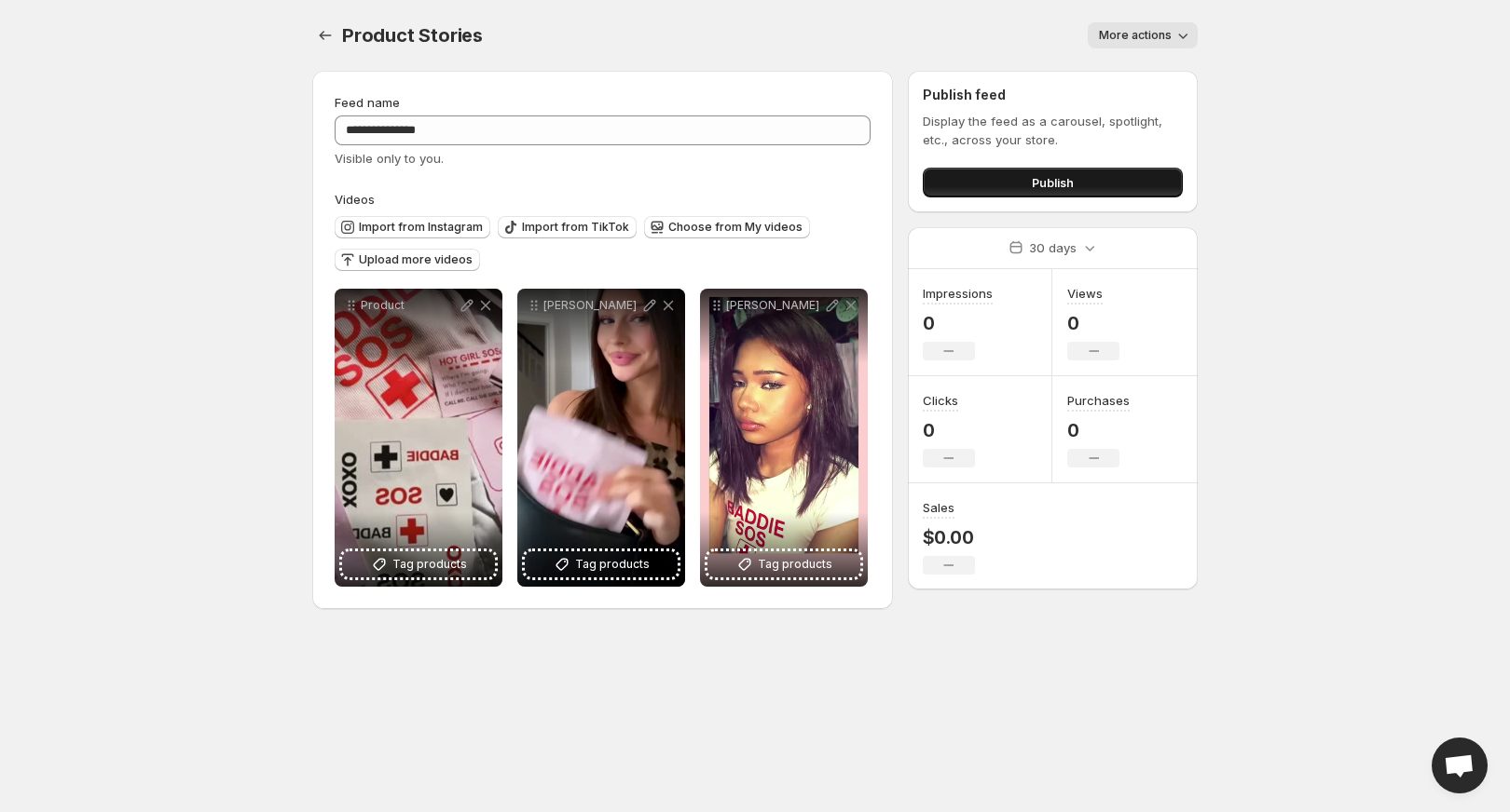
click at [1126, 177] on button "Publish" at bounding box center [1052, 182] width 260 height 30
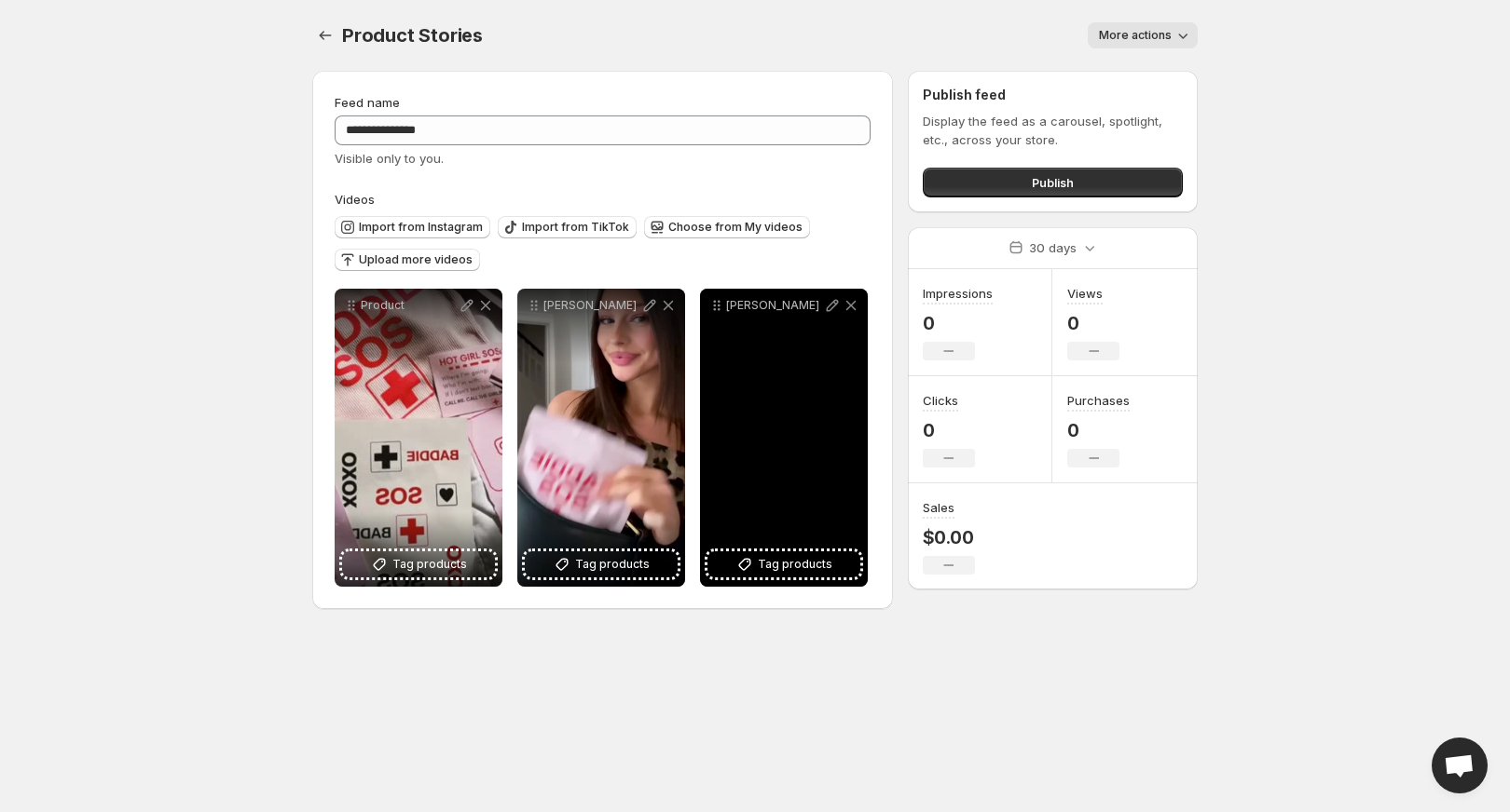
click at [822, 353] on div "[PERSON_NAME]" at bounding box center [784, 438] width 168 height 298
click at [834, 304] on icon at bounding box center [832, 304] width 18 height 18
click at [856, 299] on icon at bounding box center [851, 304] width 18 height 18
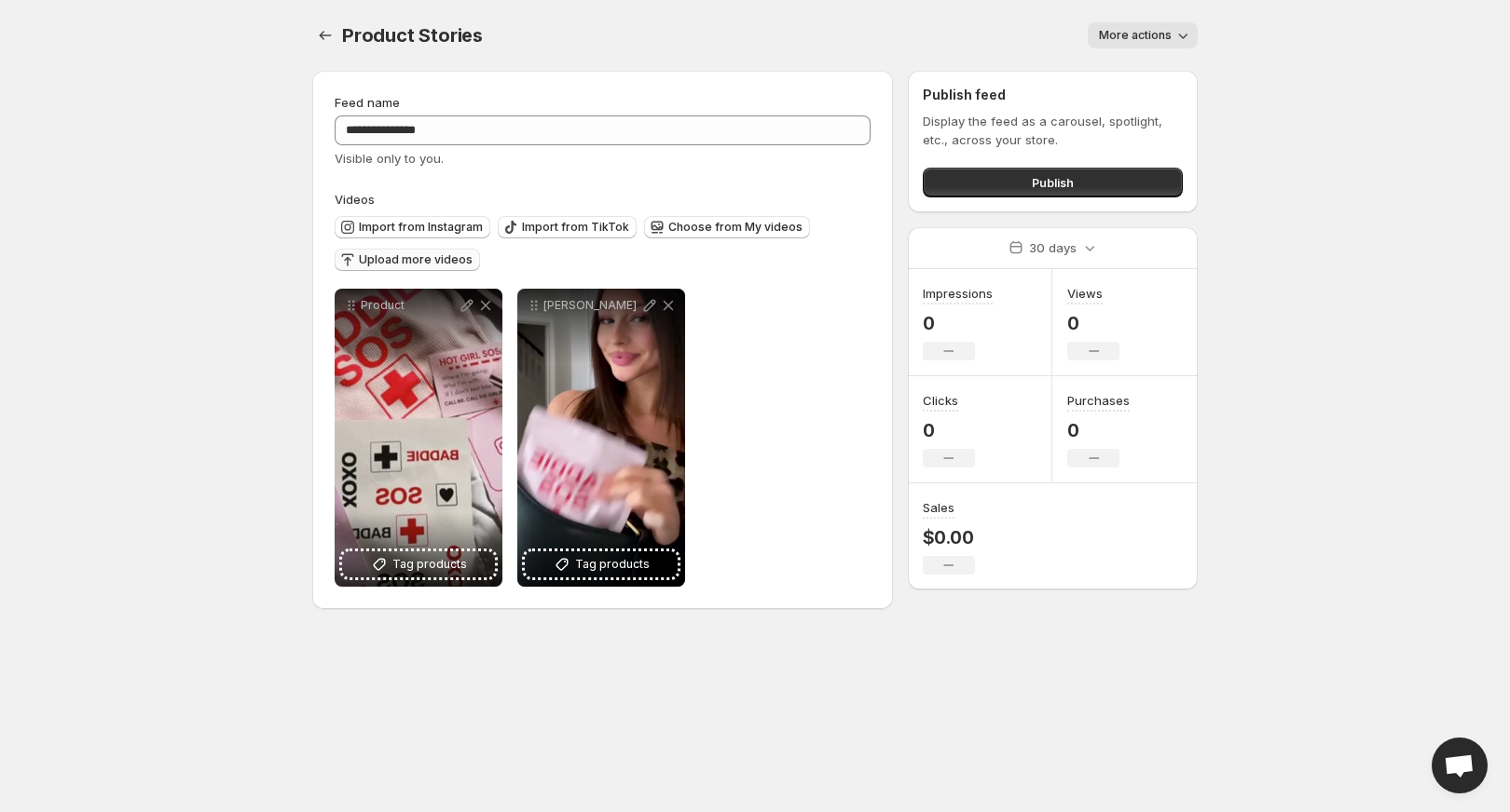
click at [399, 259] on span "Upload more videos" at bounding box center [416, 260] width 114 height 15
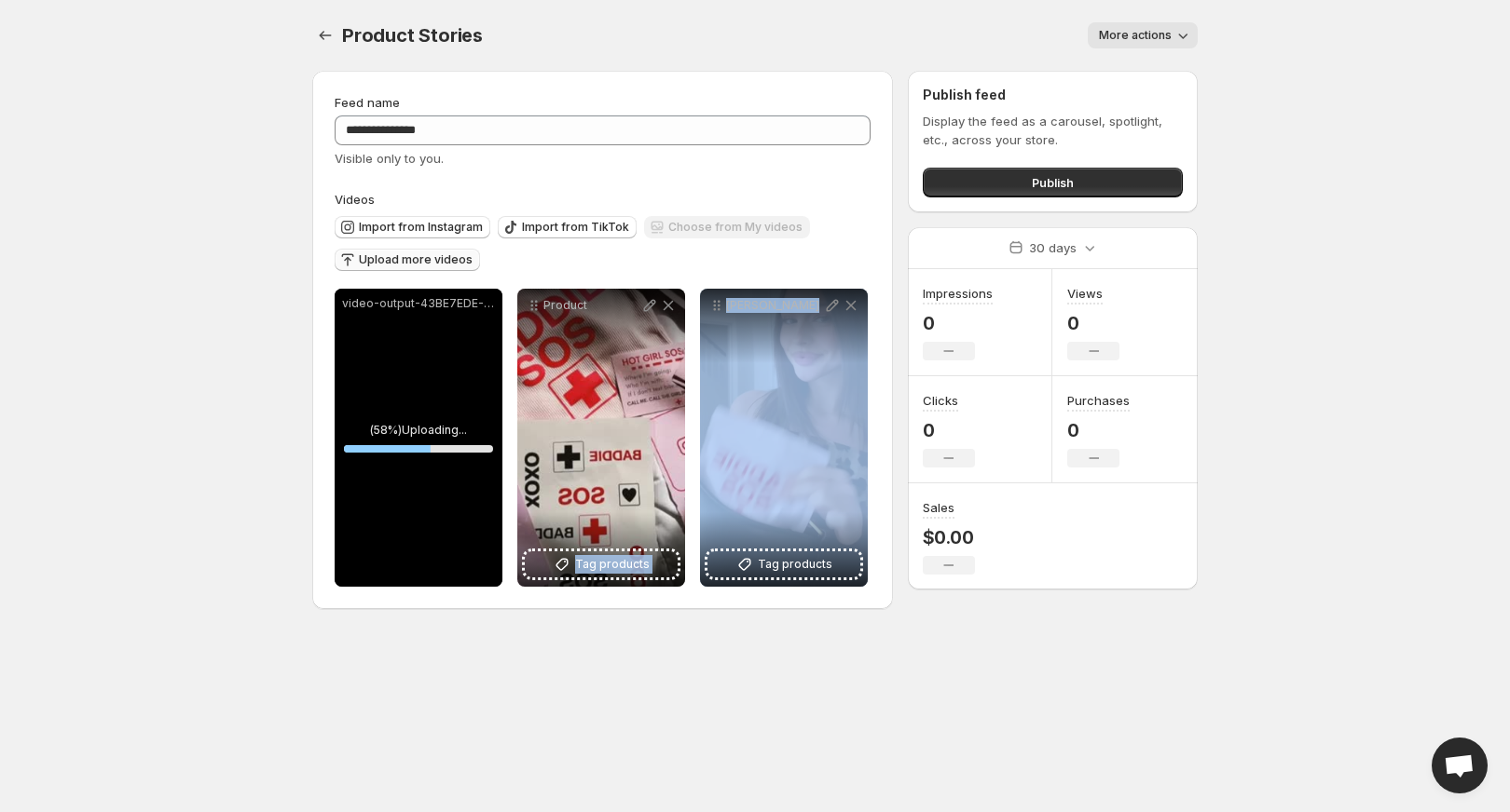
drag, startPoint x: 826, startPoint y: 435, endPoint x: 638, endPoint y: 415, distance: 189.1
click at [638, 415] on div "**********" at bounding box center [601, 438] width 533 height 298
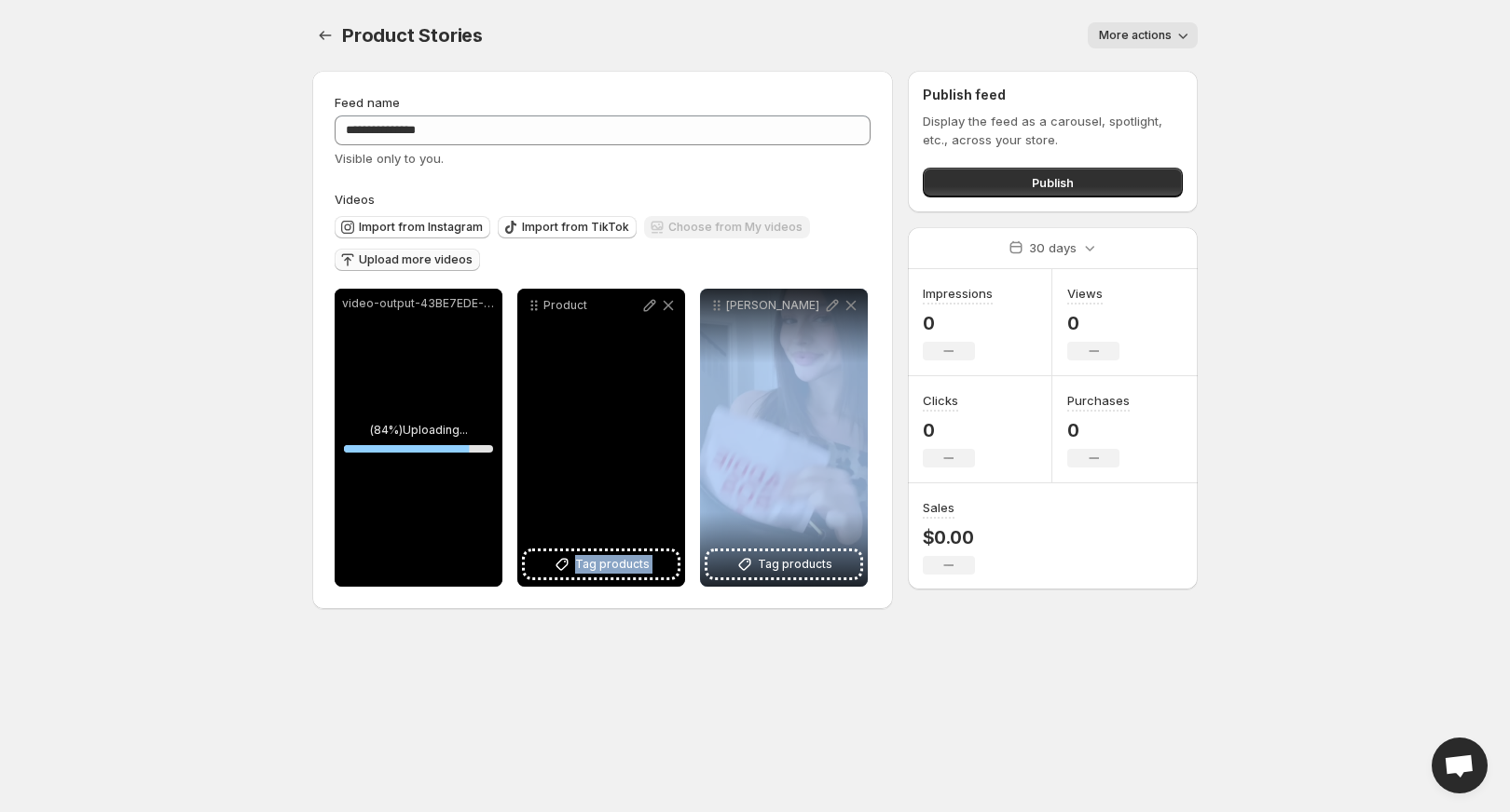
drag, startPoint x: 605, startPoint y: 396, endPoint x: 716, endPoint y: 396, distance: 111.0
click at [716, 396] on div "**********" at bounding box center [601, 438] width 533 height 298
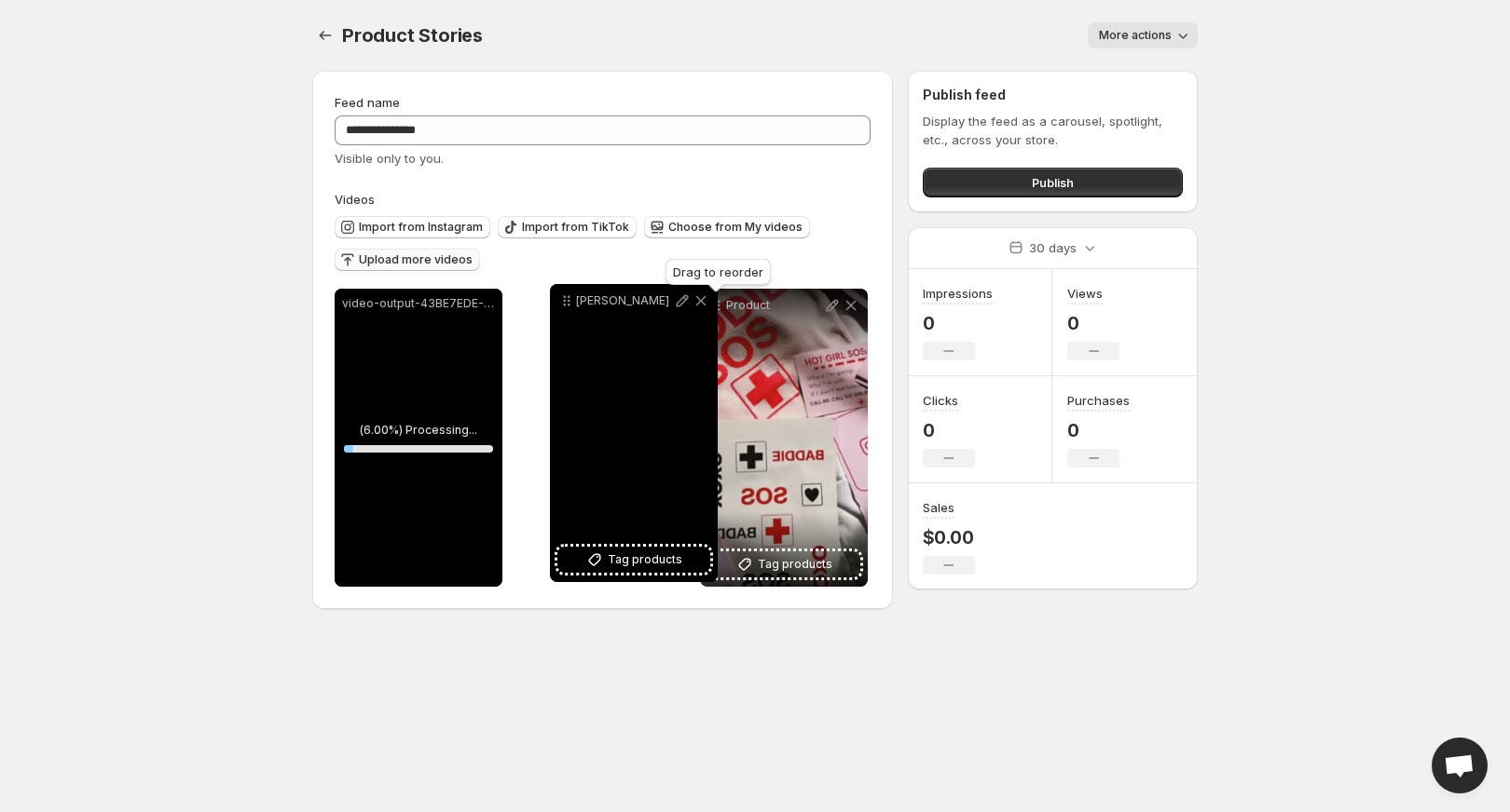
drag, startPoint x: 716, startPoint y: 306, endPoint x: 564, endPoint y: 304, distance: 152.0
click at [564, 304] on icon at bounding box center [566, 301] width 18 height 18
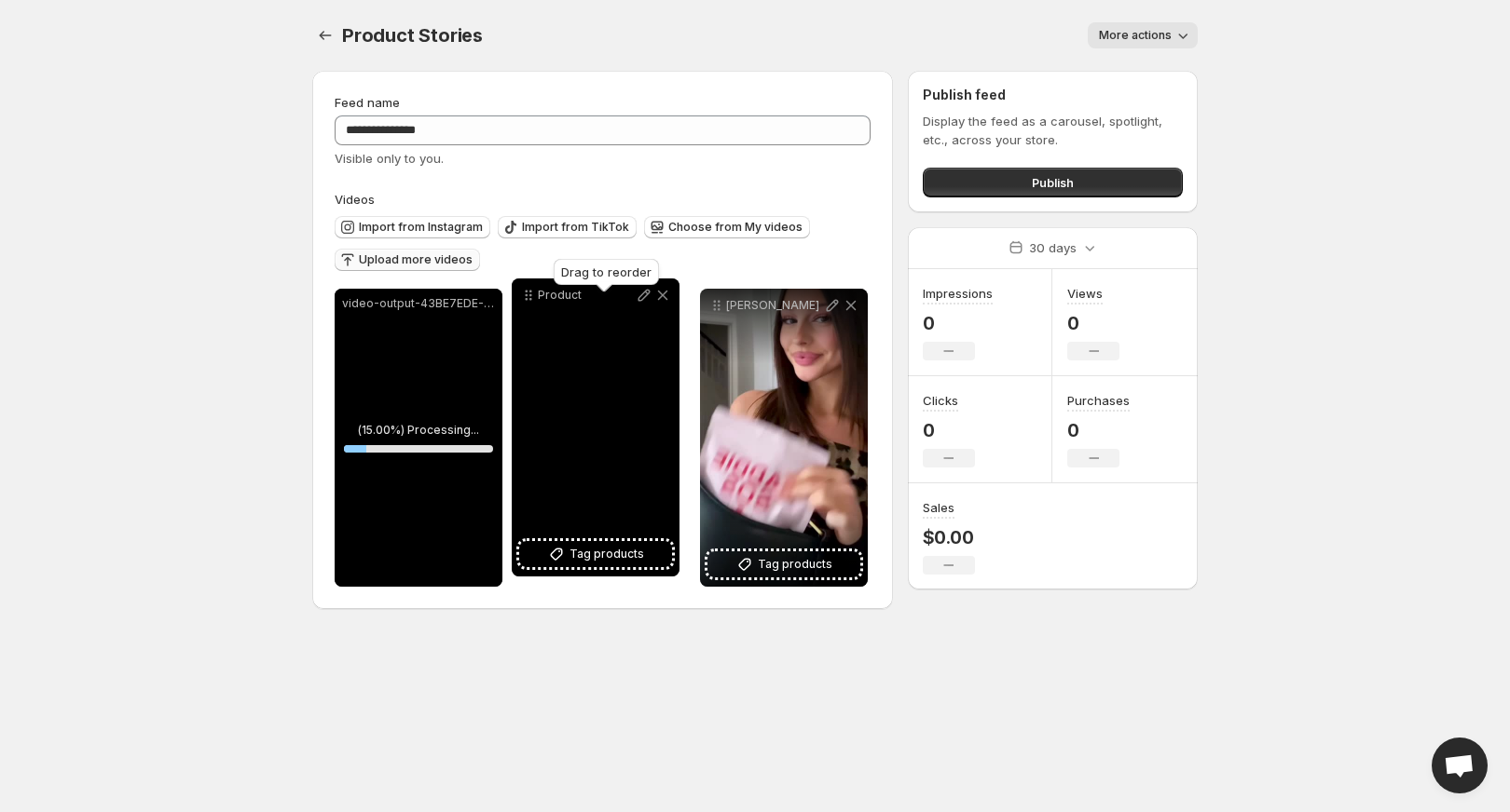
drag, startPoint x: 716, startPoint y: 311, endPoint x: 530, endPoint y: 302, distance: 186.2
click at [530, 302] on icon at bounding box center [528, 295] width 18 height 18
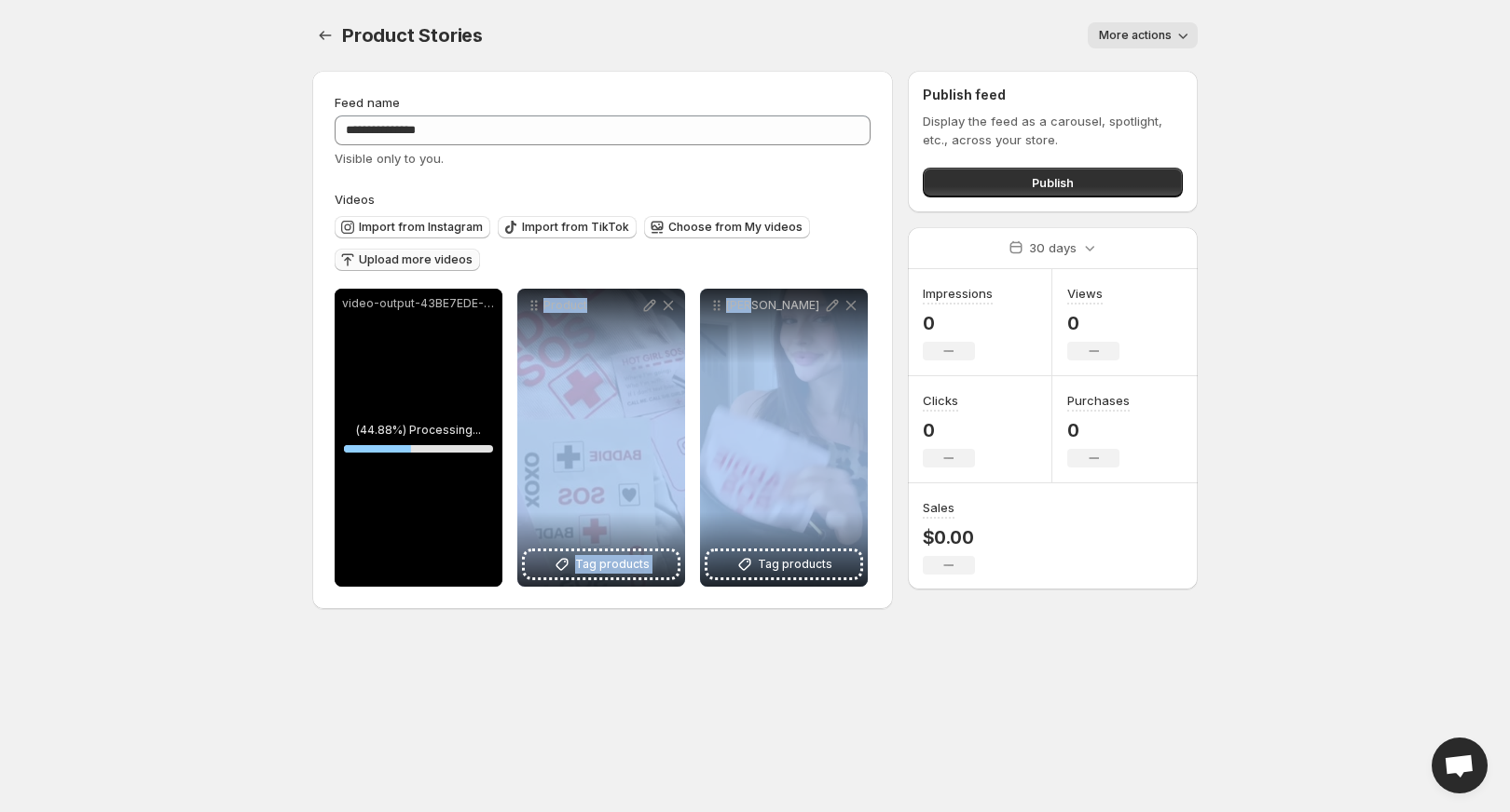
drag, startPoint x: 797, startPoint y: 402, endPoint x: 691, endPoint y: 395, distance: 106.2
click at [691, 395] on div "**********" at bounding box center [601, 438] width 533 height 298
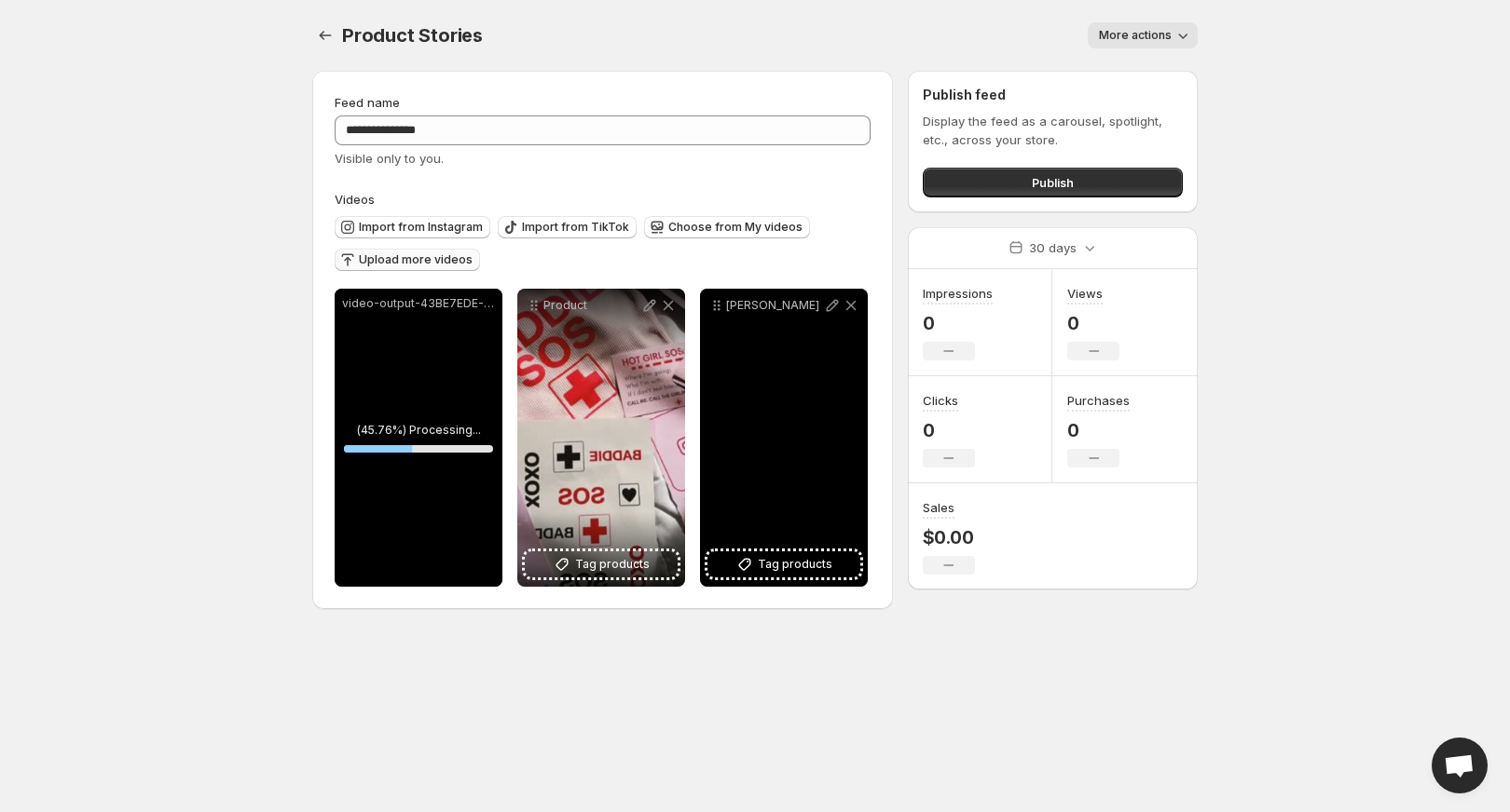
click at [749, 374] on div "[PERSON_NAME]" at bounding box center [784, 438] width 168 height 298
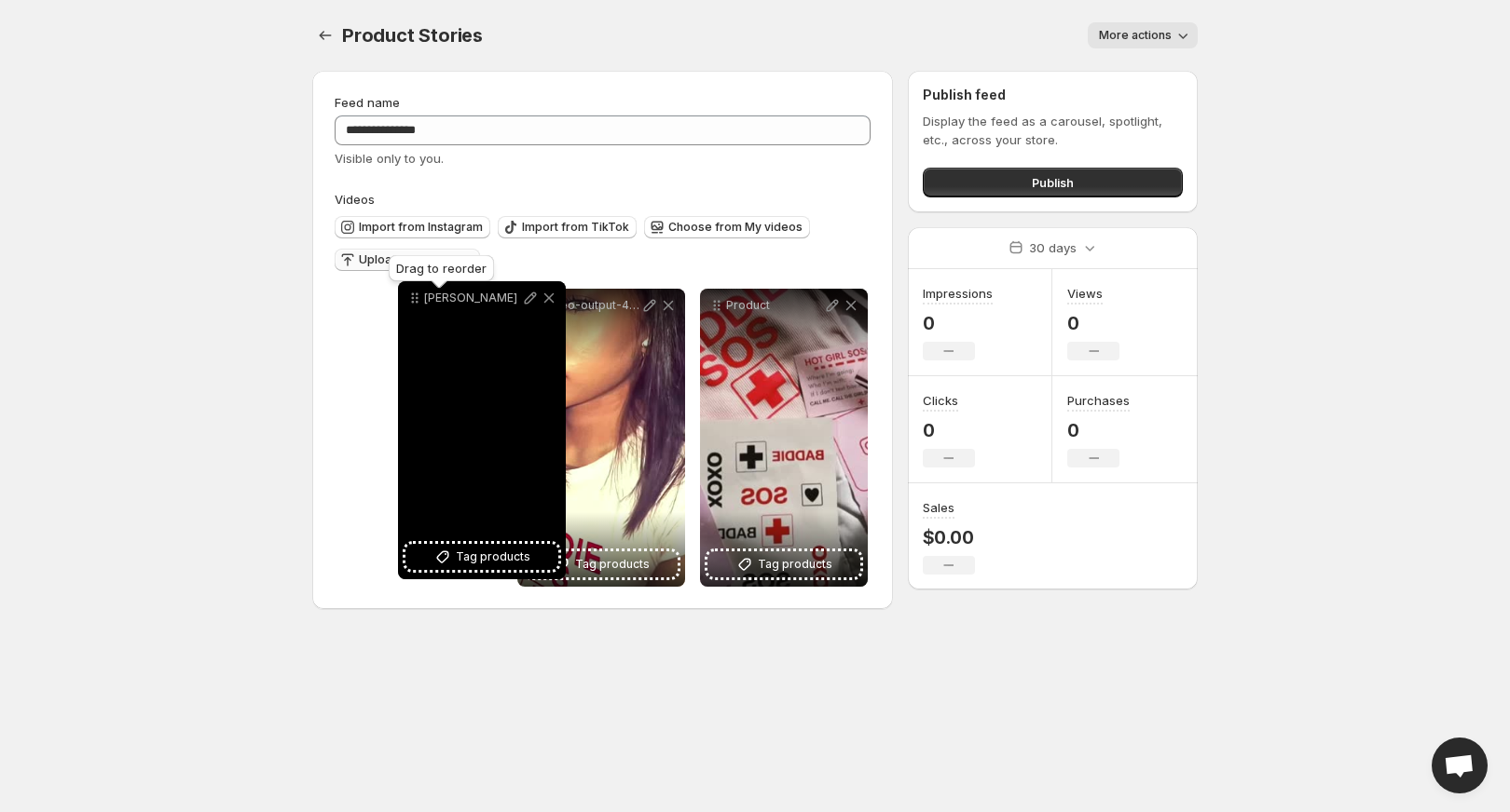
drag, startPoint x: 716, startPoint y: 309, endPoint x: 410, endPoint y: 301, distance: 306.1
click at [410, 301] on icon at bounding box center [414, 298] width 18 height 18
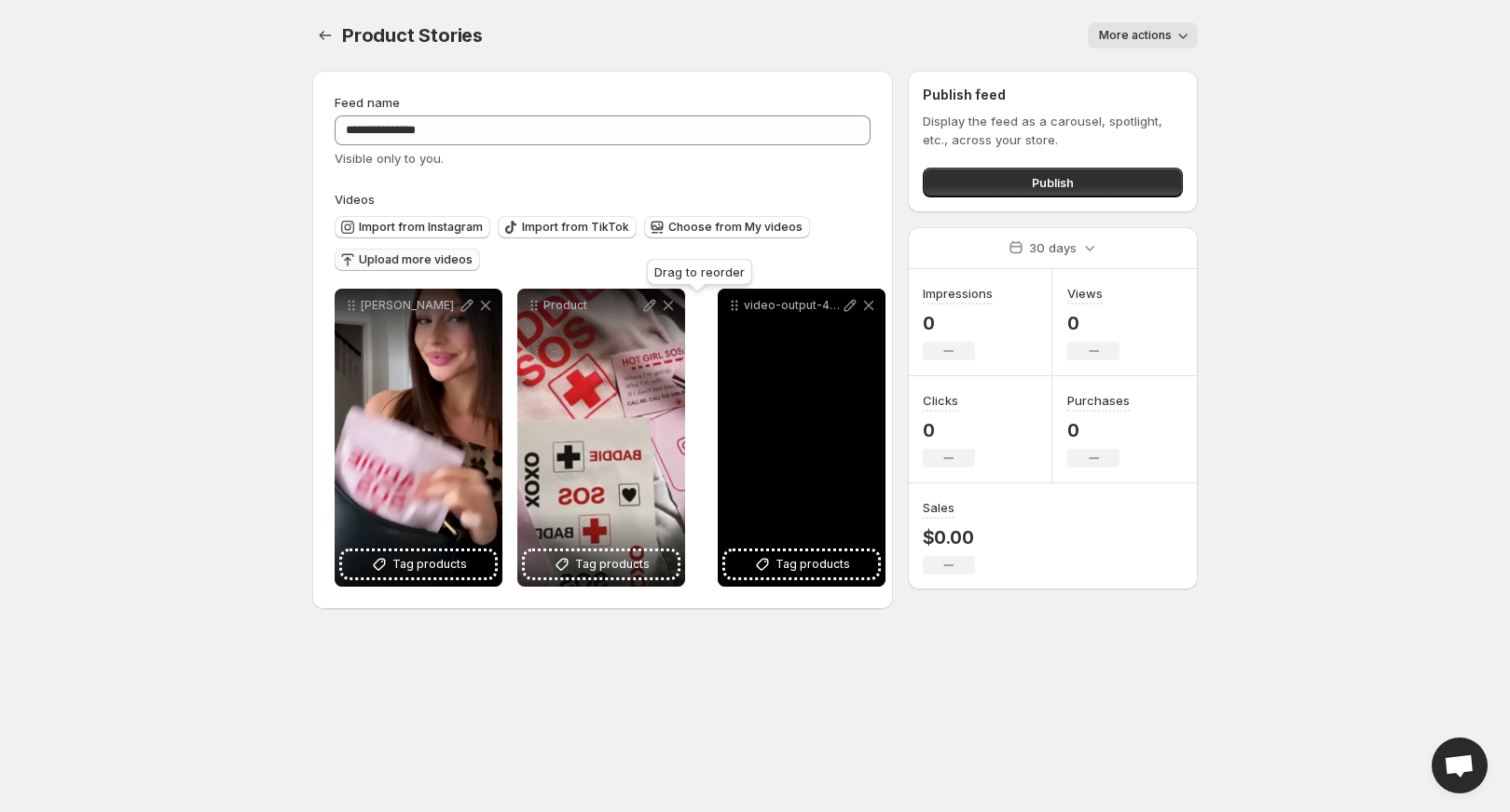
drag, startPoint x: 529, startPoint y: 303, endPoint x: 740, endPoint y: 303, distance: 211.0
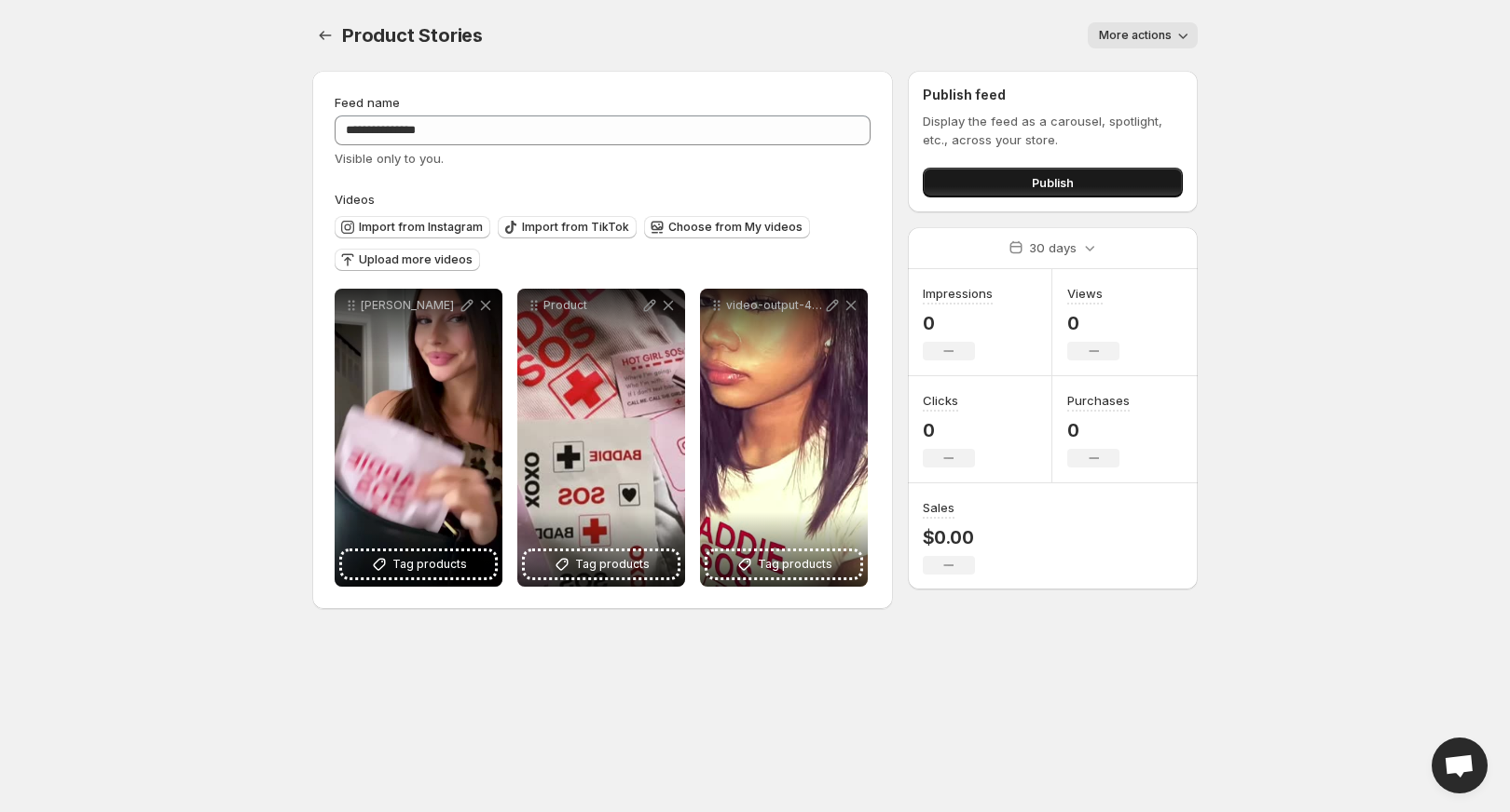
click at [1017, 181] on button "Publish" at bounding box center [1052, 182] width 260 height 30
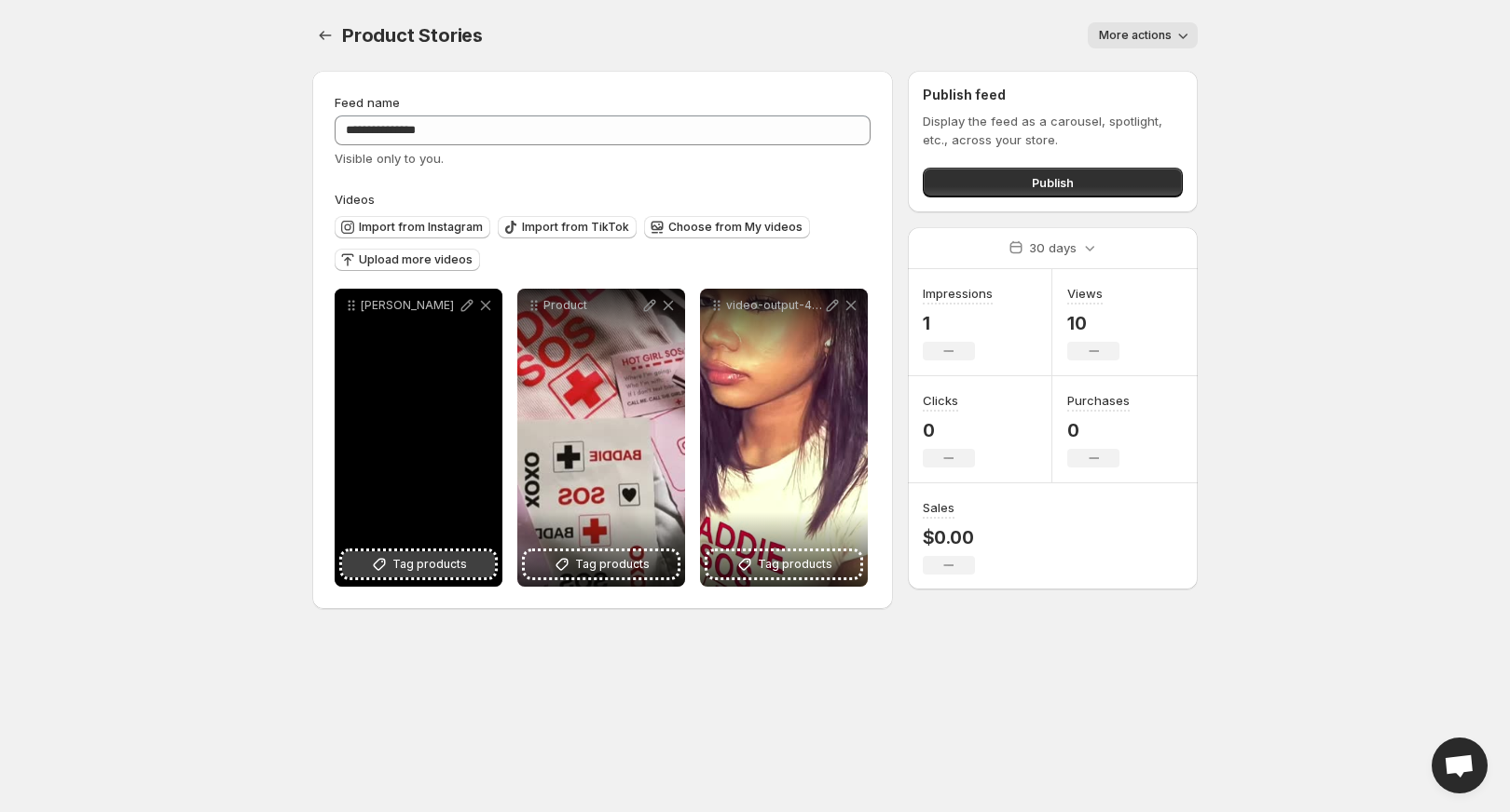
click at [401, 568] on span "Tag products" at bounding box center [430, 564] width 75 height 18
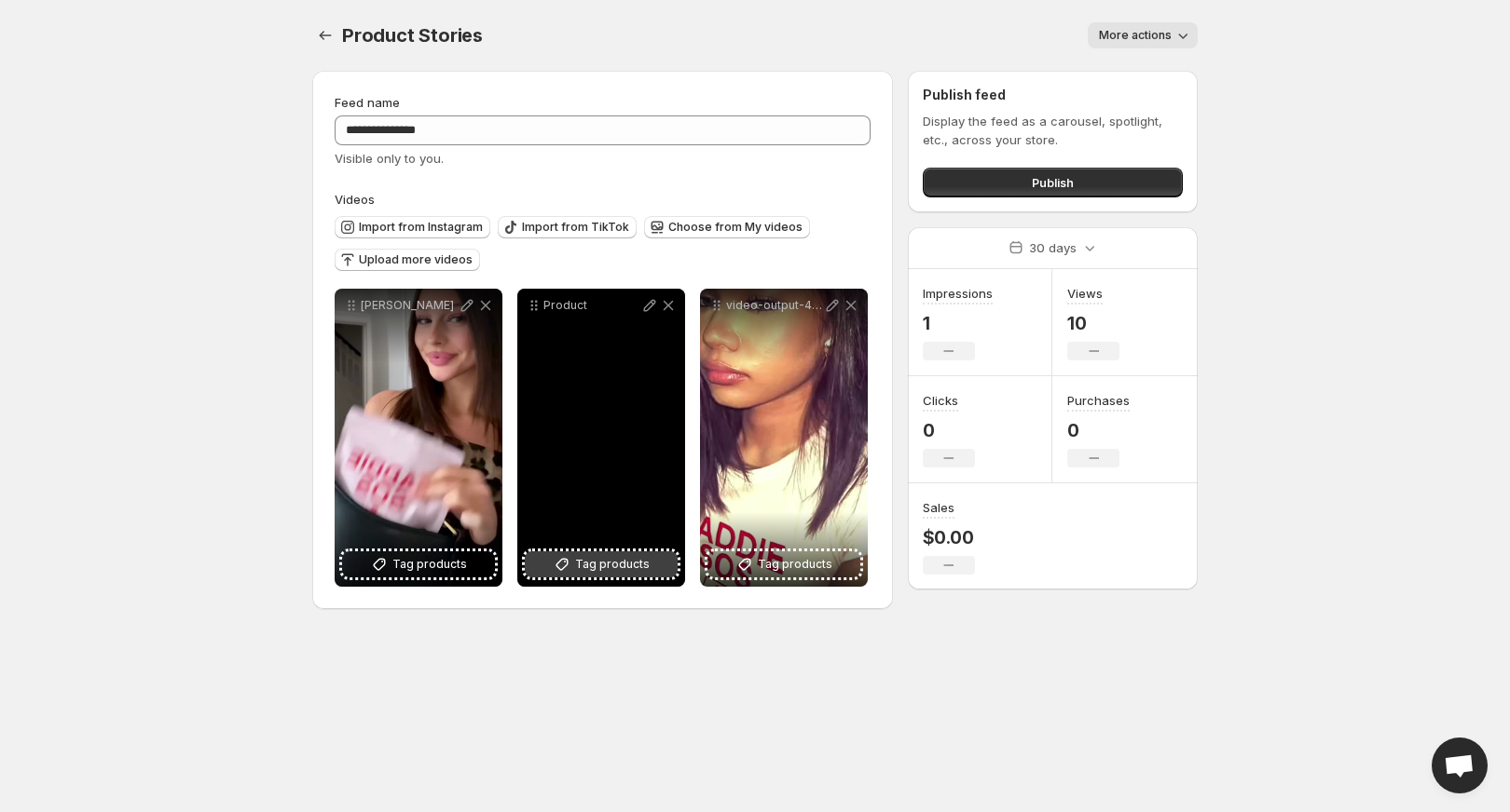
click at [636, 566] on span "Tag products" at bounding box center [612, 564] width 75 height 18
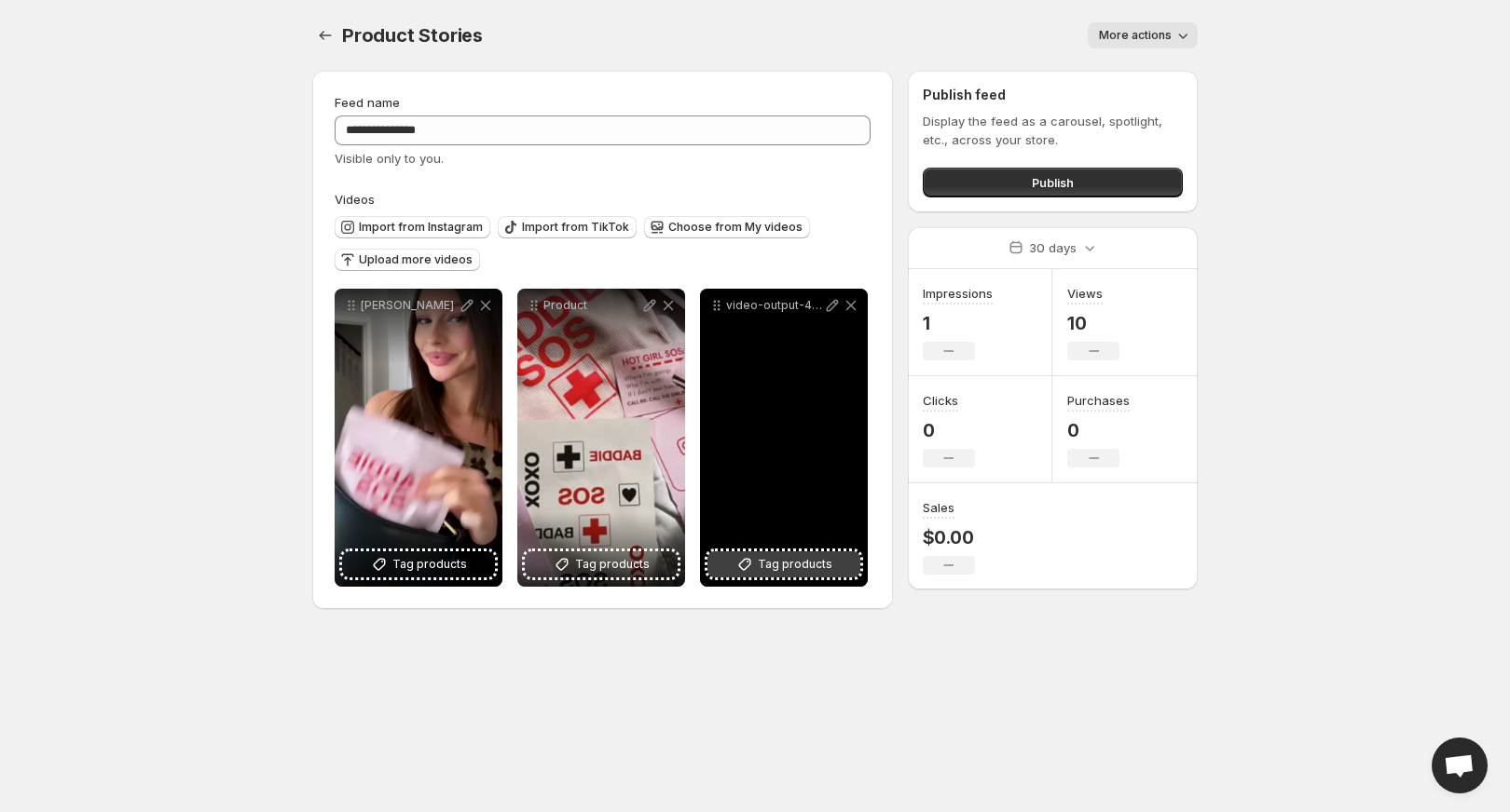
click at [753, 566] on icon at bounding box center [744, 564] width 18 height 18
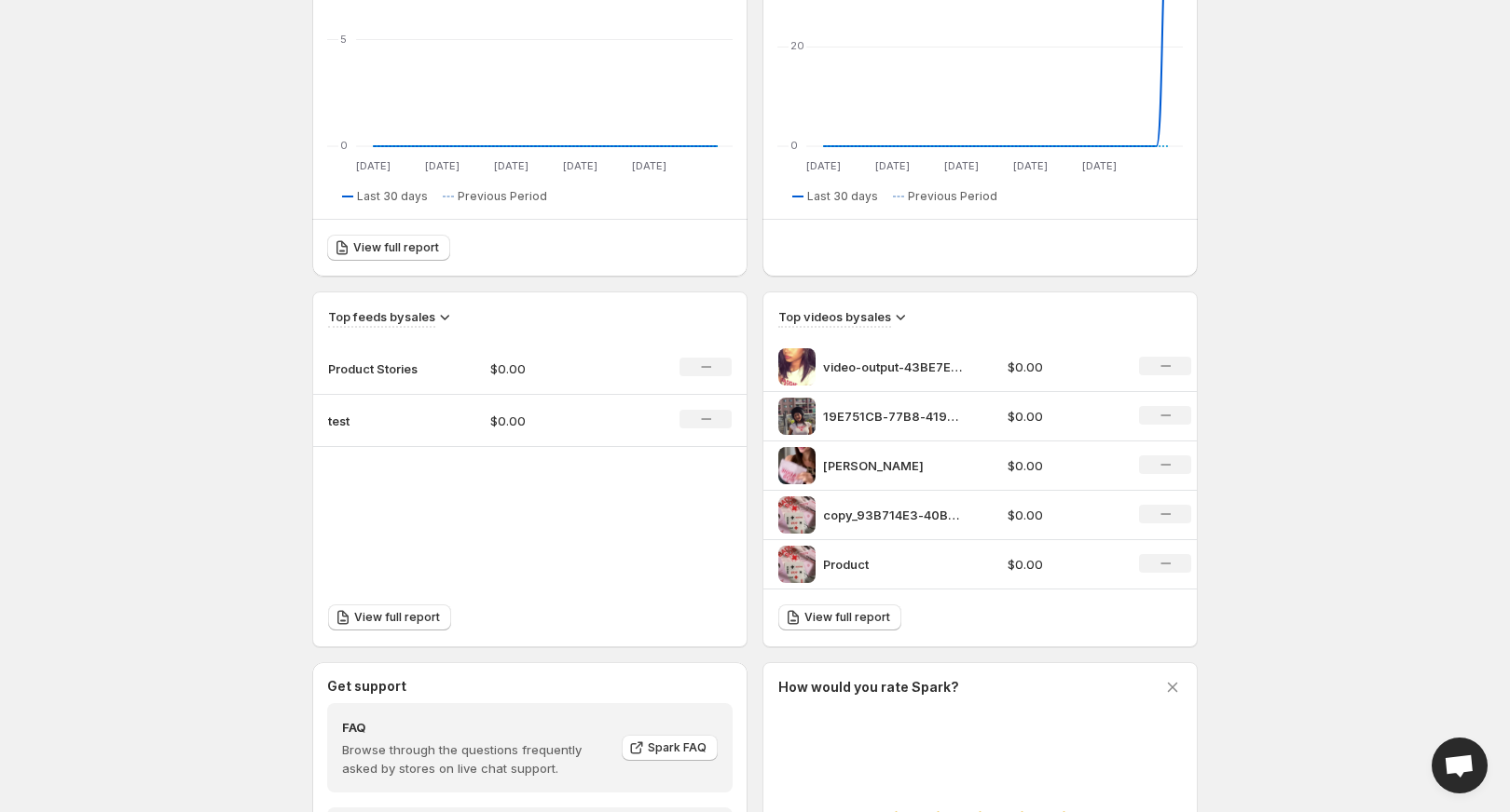
scroll to position [316, 0]
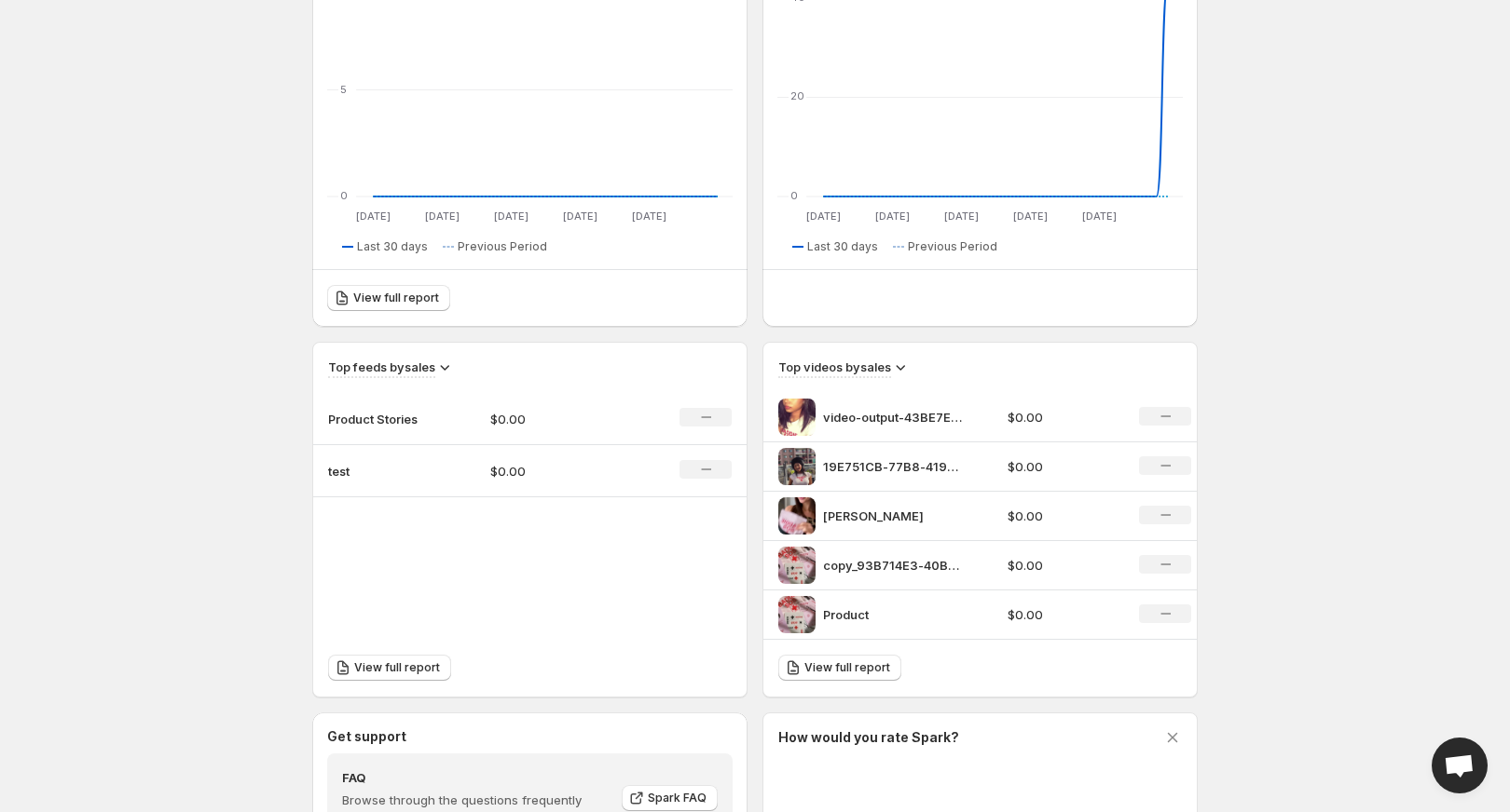
click at [429, 414] on td "Product Stories" at bounding box center [394, 419] width 162 height 52
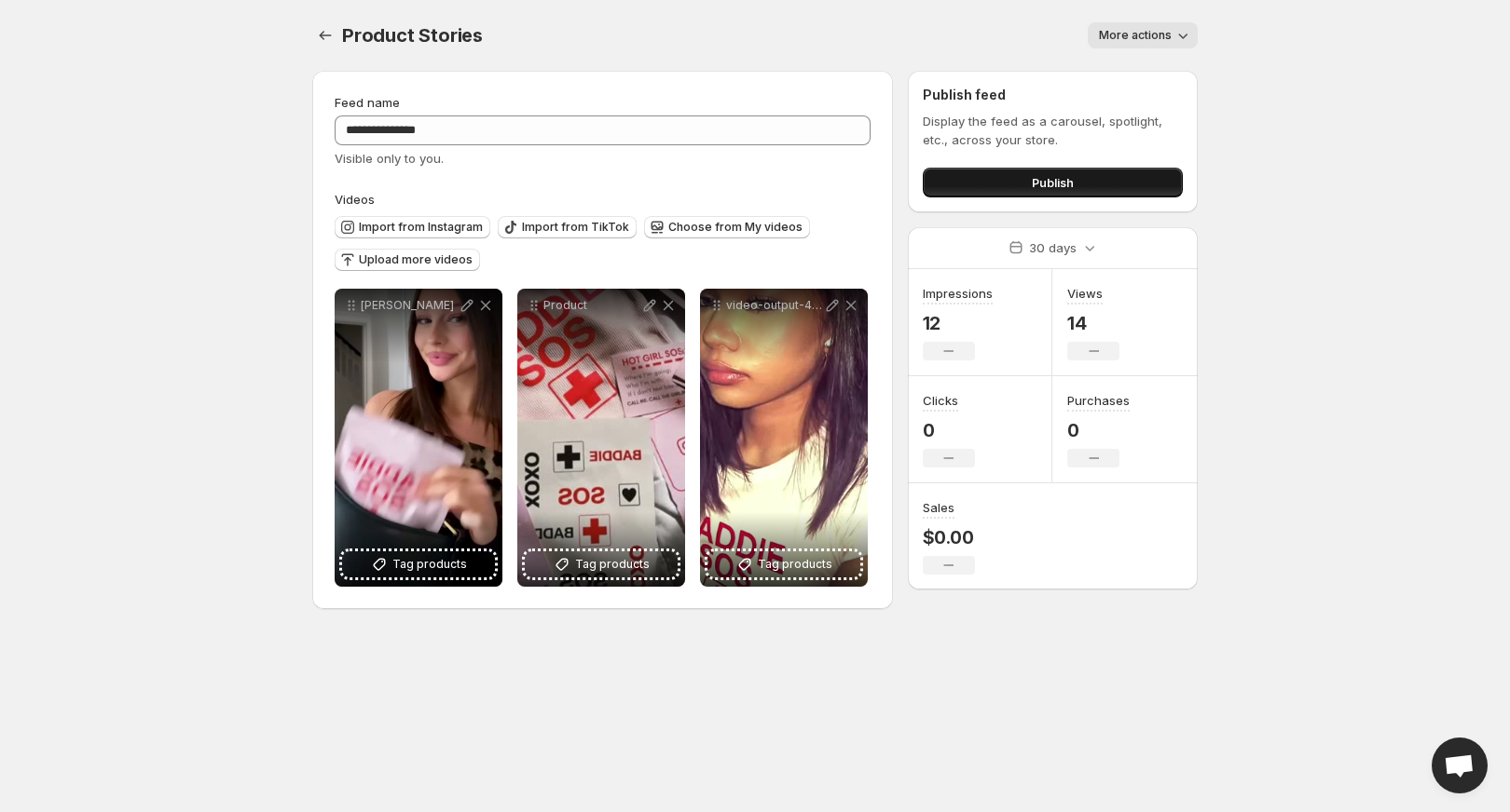
click at [1028, 177] on button "Publish" at bounding box center [1052, 182] width 260 height 30
